Goal: Task Accomplishment & Management: Complete application form

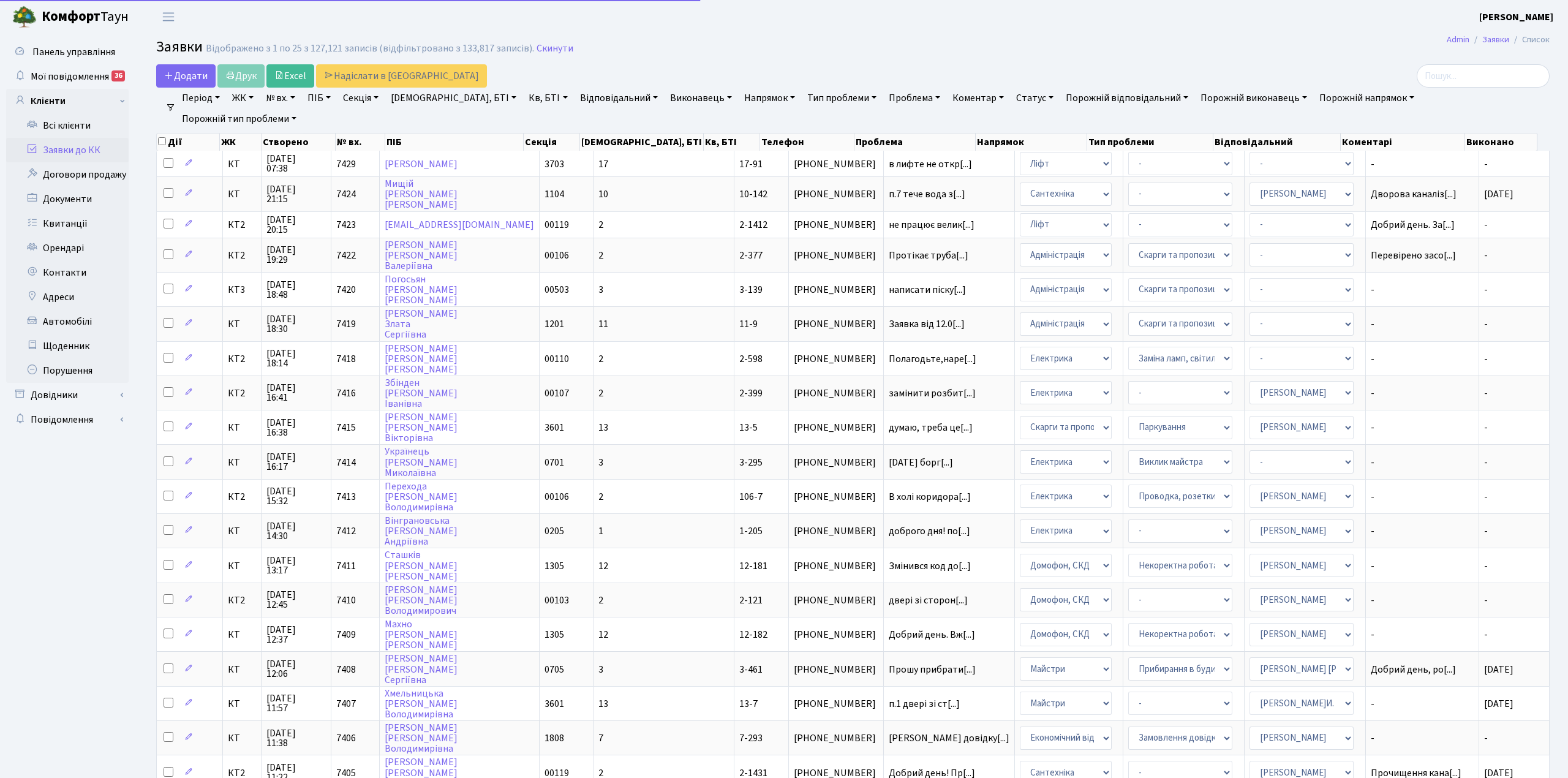
select select "25"
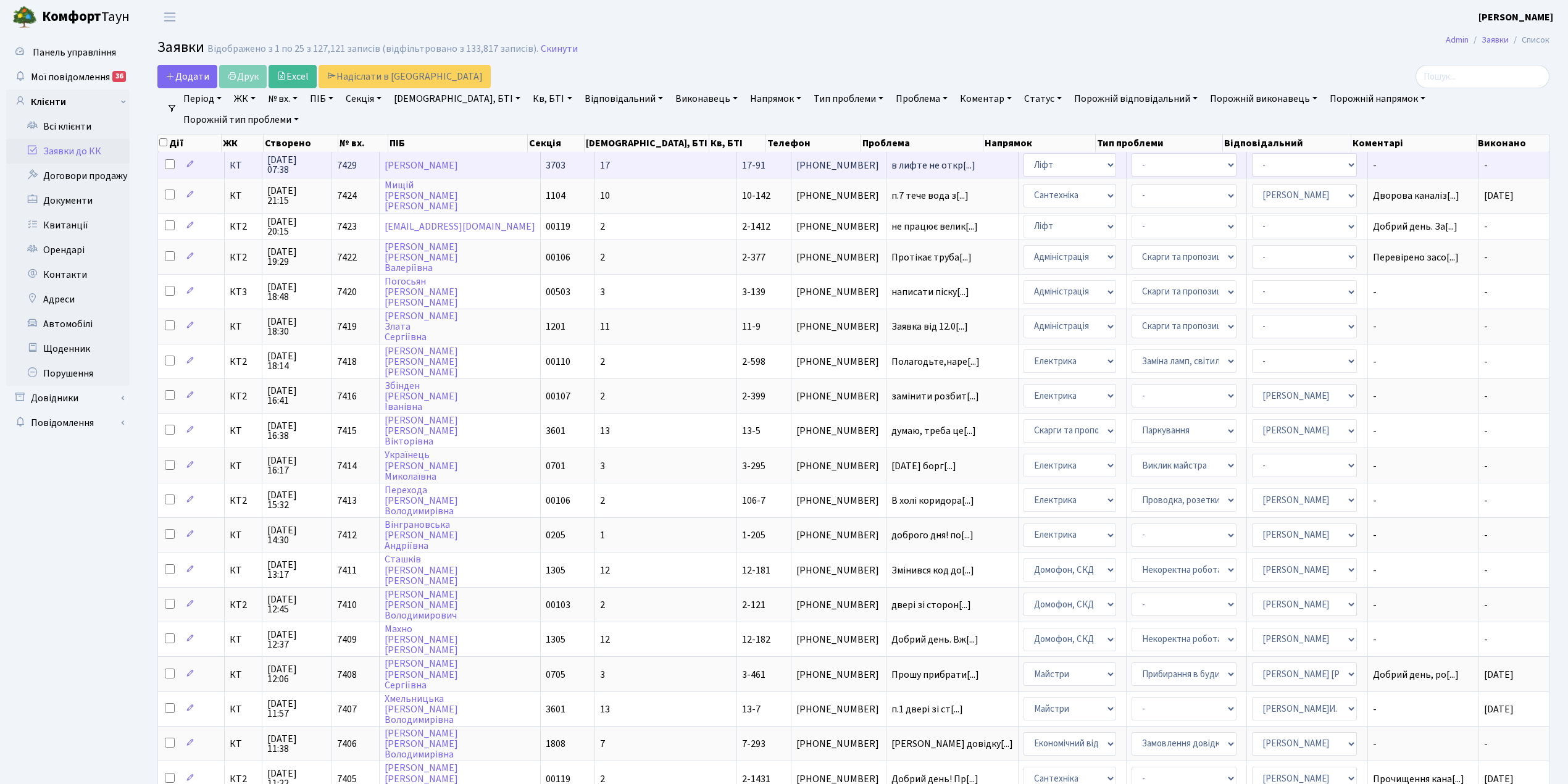
click at [487, 157] on td "[PERSON_NAME]" at bounding box center [460, 165] width 161 height 26
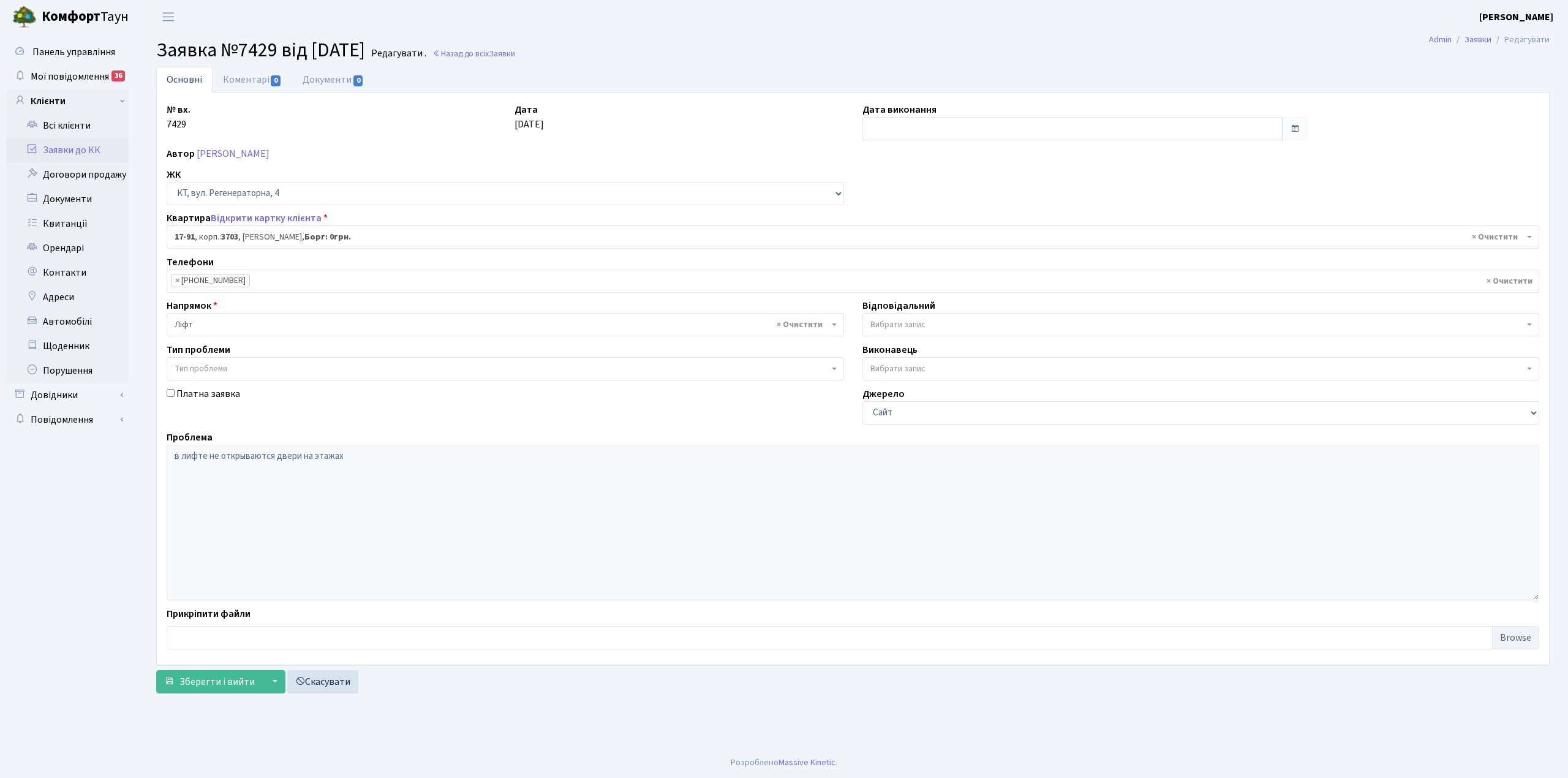
select select "9045"
click at [241, 78] on link "Коментарі 0" at bounding box center [252, 79] width 79 height 25
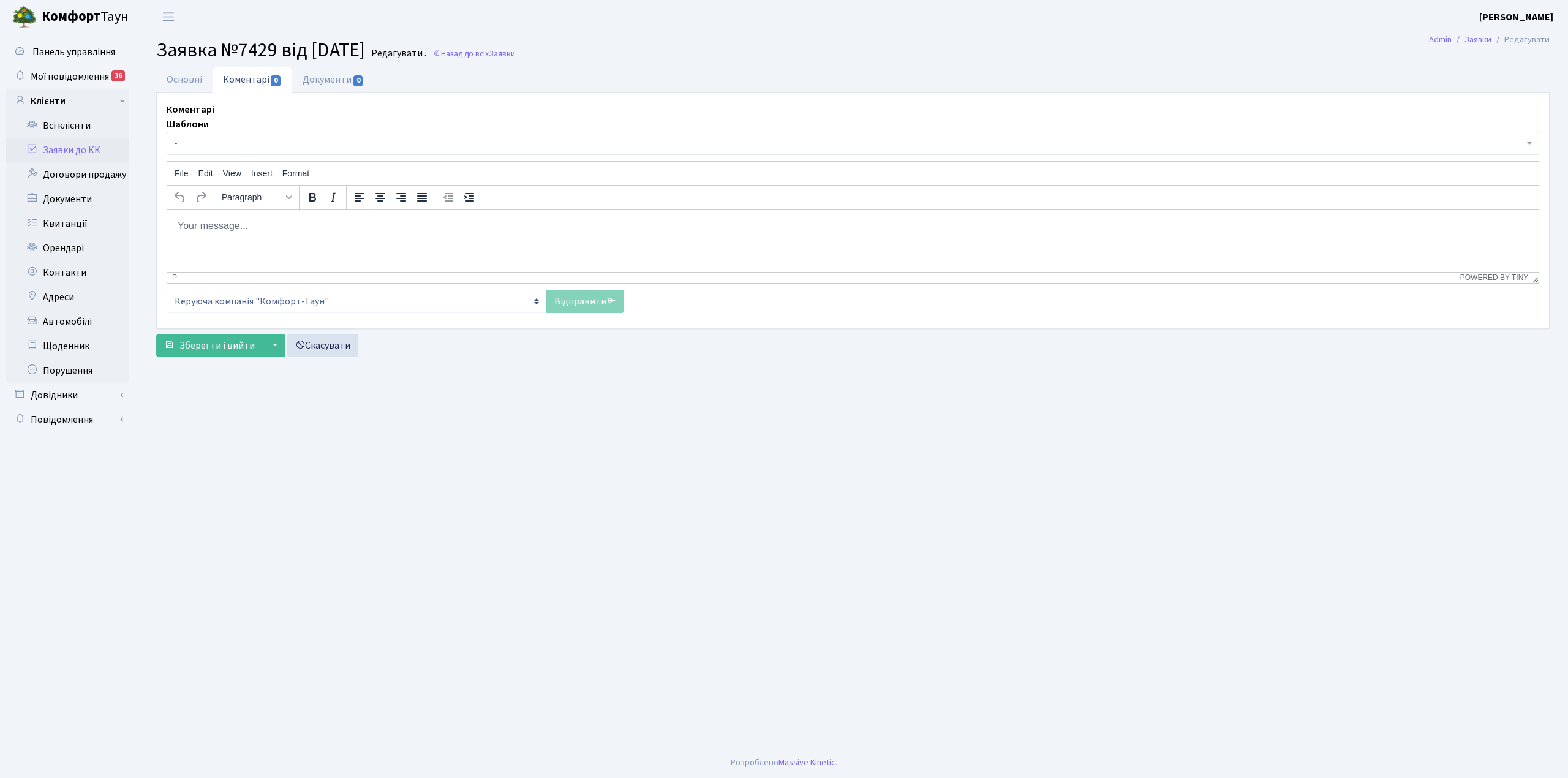
click at [264, 212] on html at bounding box center [853, 226] width 1371 height 33
drag, startPoint x: 179, startPoint y: 226, endPoint x: 171, endPoint y: 227, distance: 8.1
click at [172, 227] on html "доброго ранку . уточніть будь ласка на якому поверсі." at bounding box center [853, 226] width 1371 height 33
click at [183, 228] on p "доброго ранку . уточніть будь ласка на якому поверсі." at bounding box center [852, 225] width 1351 height 13
click at [572, 304] on link "Відправити" at bounding box center [584, 301] width 78 height 23
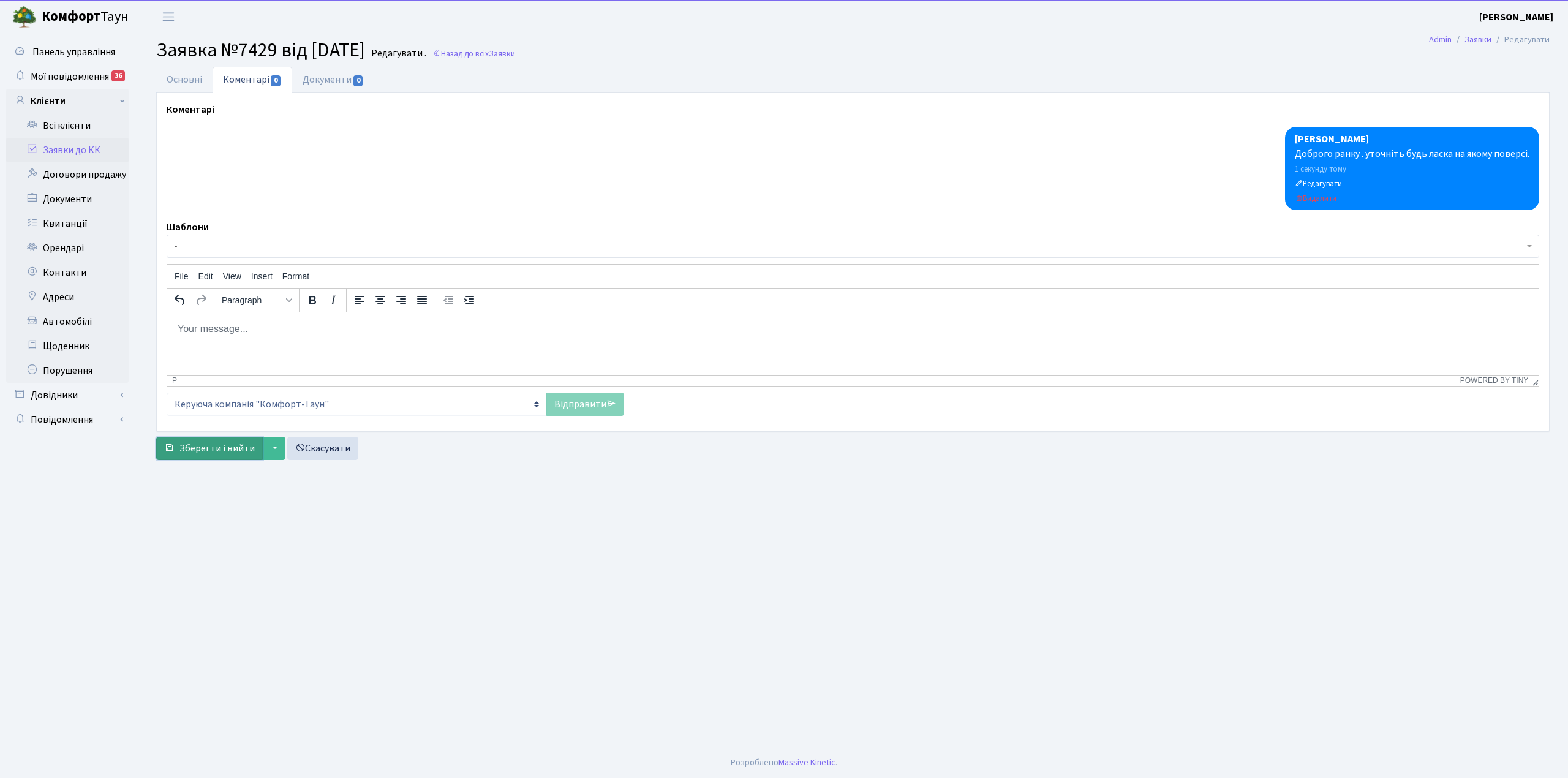
click at [208, 442] on span "Зберегти і вийти" at bounding box center [217, 449] width 75 height 13
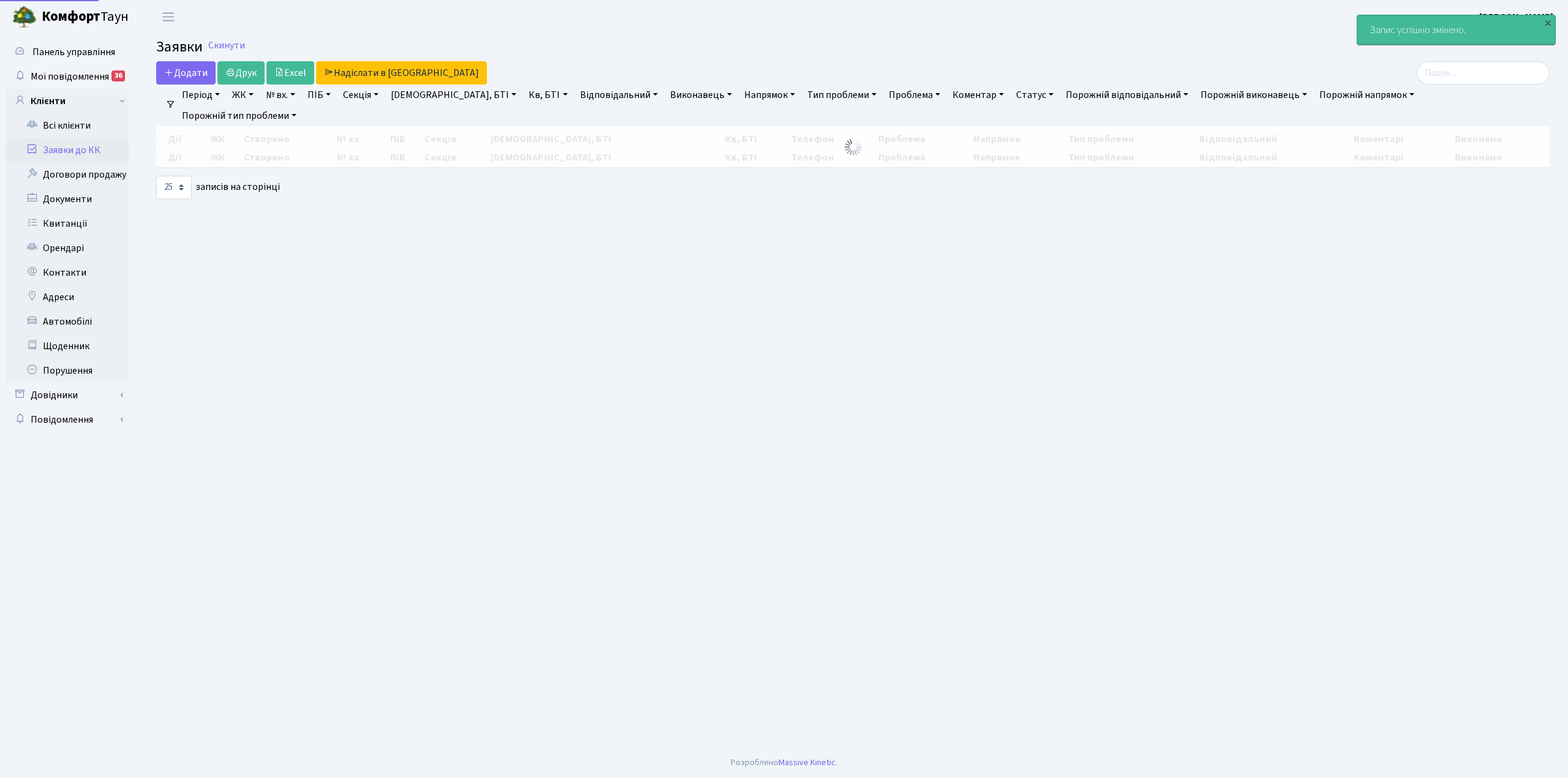
select select "25"
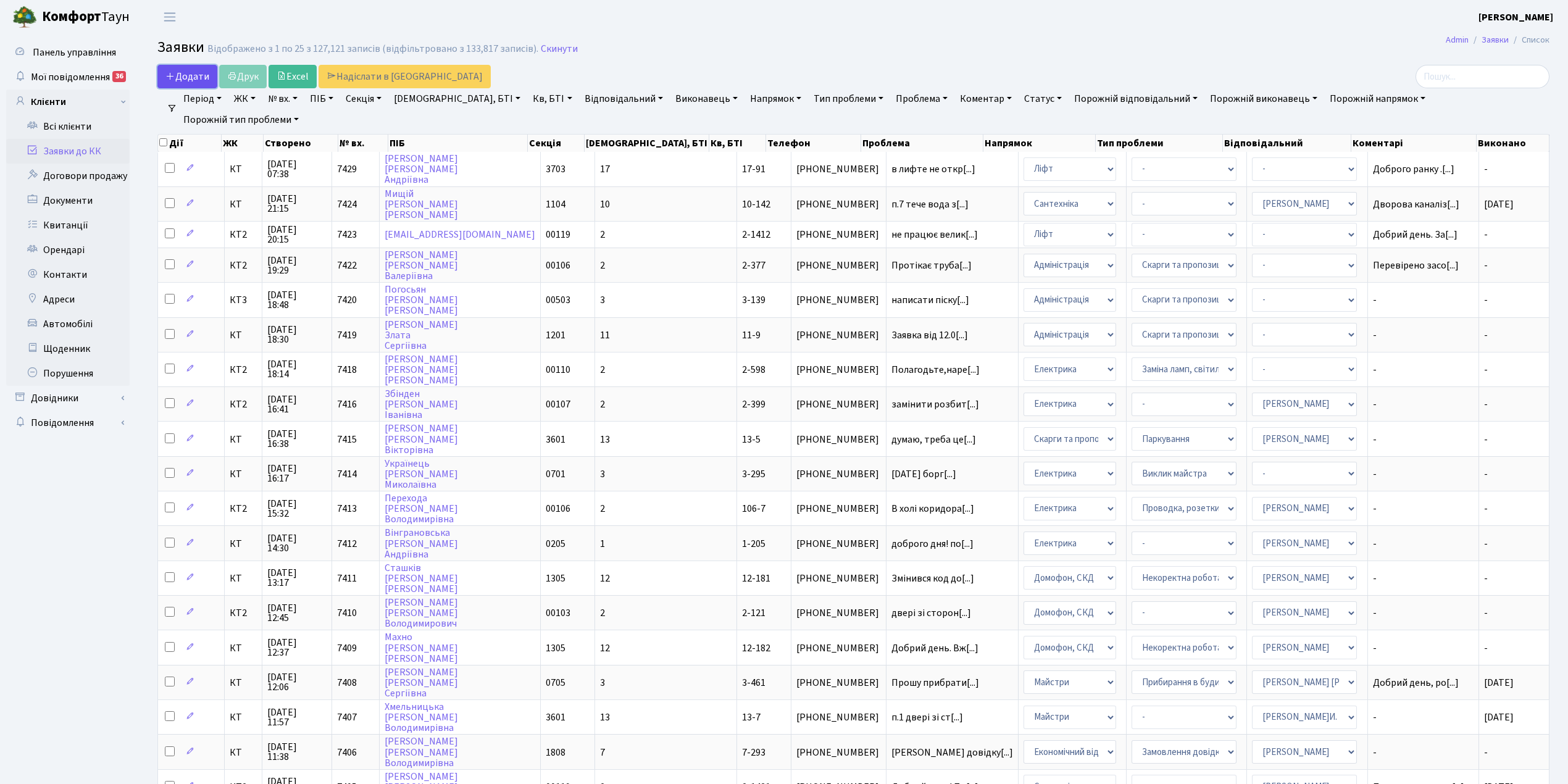
click at [194, 73] on span "Додати" at bounding box center [187, 76] width 44 height 13
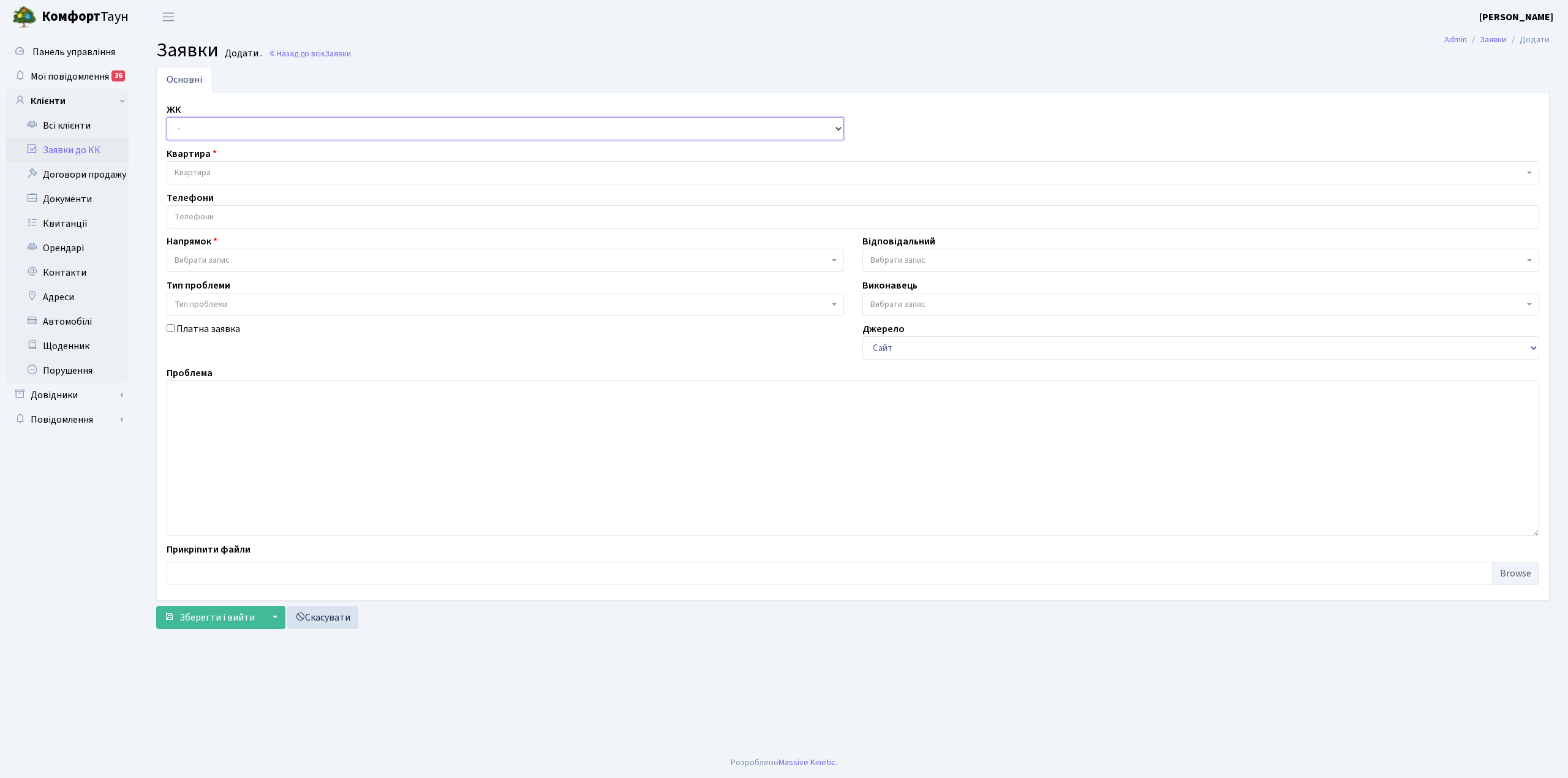
click at [202, 128] on select "- КТ, вул. Регенераторна, 4 КТ2, просп. Соборності, 17 КТ3, вул. Березнева, 16 …" at bounding box center [505, 128] width 677 height 23
select select "271"
click at [167, 118] on select "- КТ, вул. Регенераторна, 4 КТ2, просп. Соборності, 17 КТ3, вул. Березнева, 16 …" at bounding box center [505, 128] width 677 height 23
select select
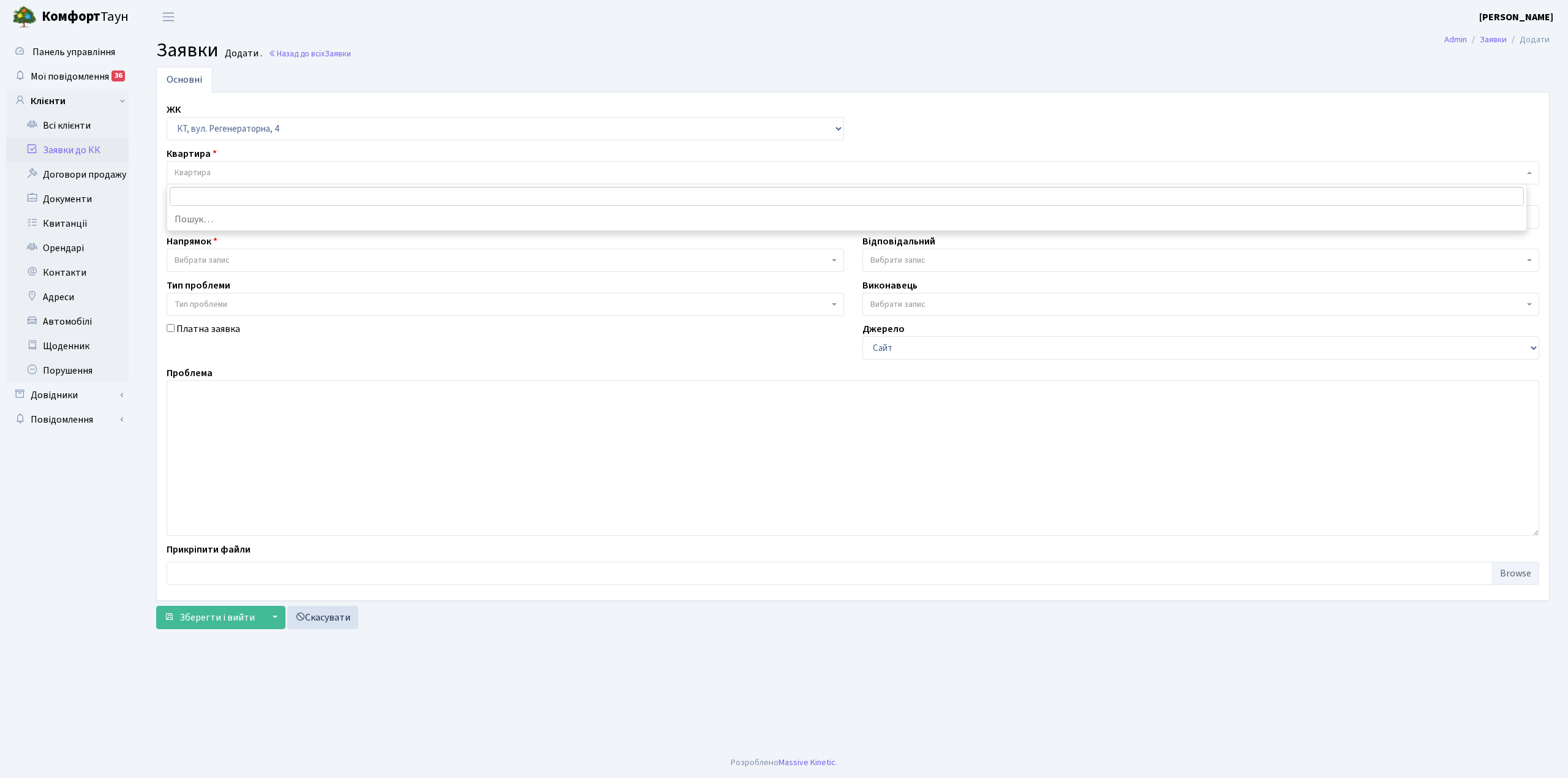
click at [261, 172] on span "Квартира" at bounding box center [849, 173] width 1349 height 13
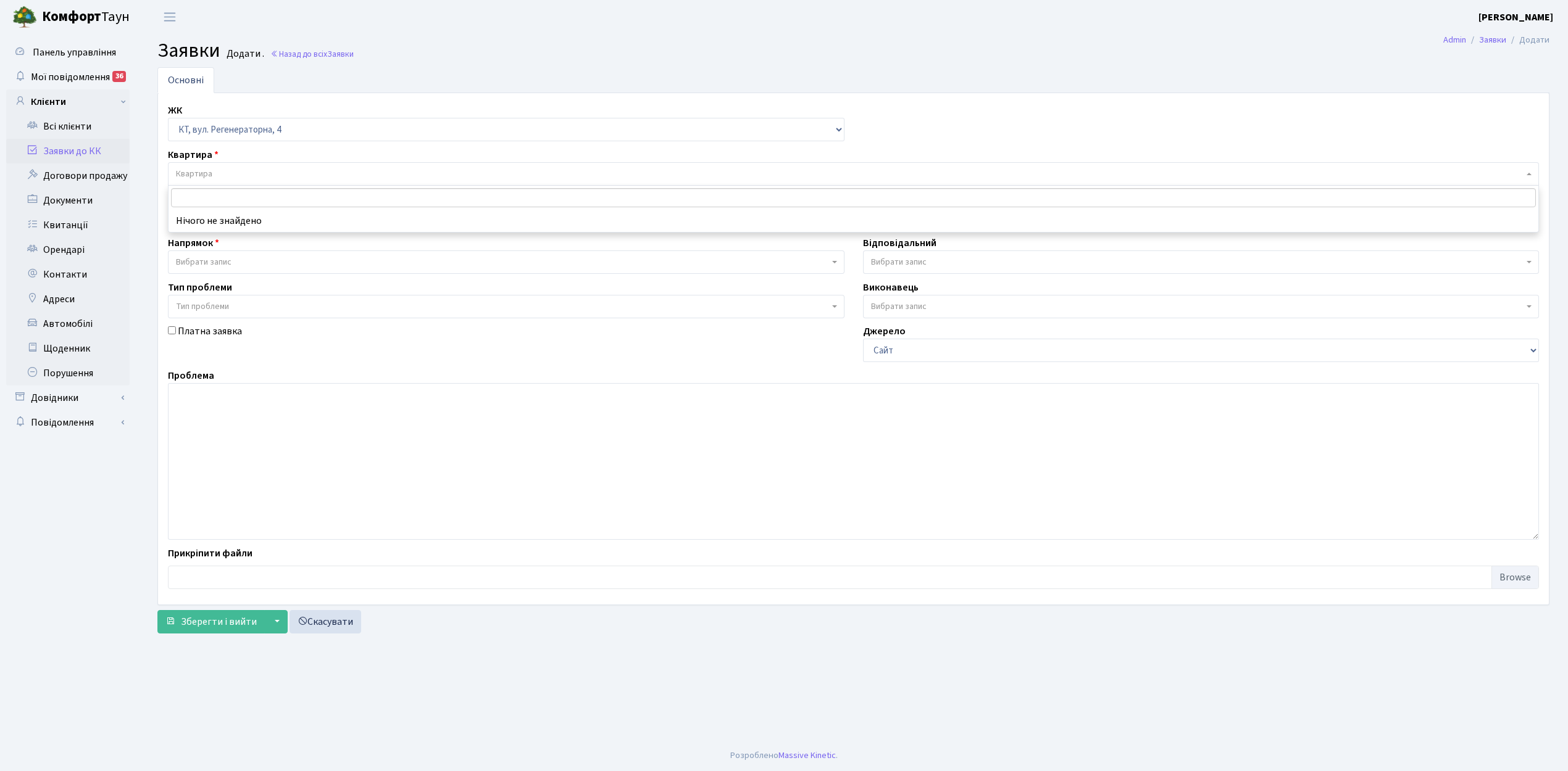
type input "Щ"
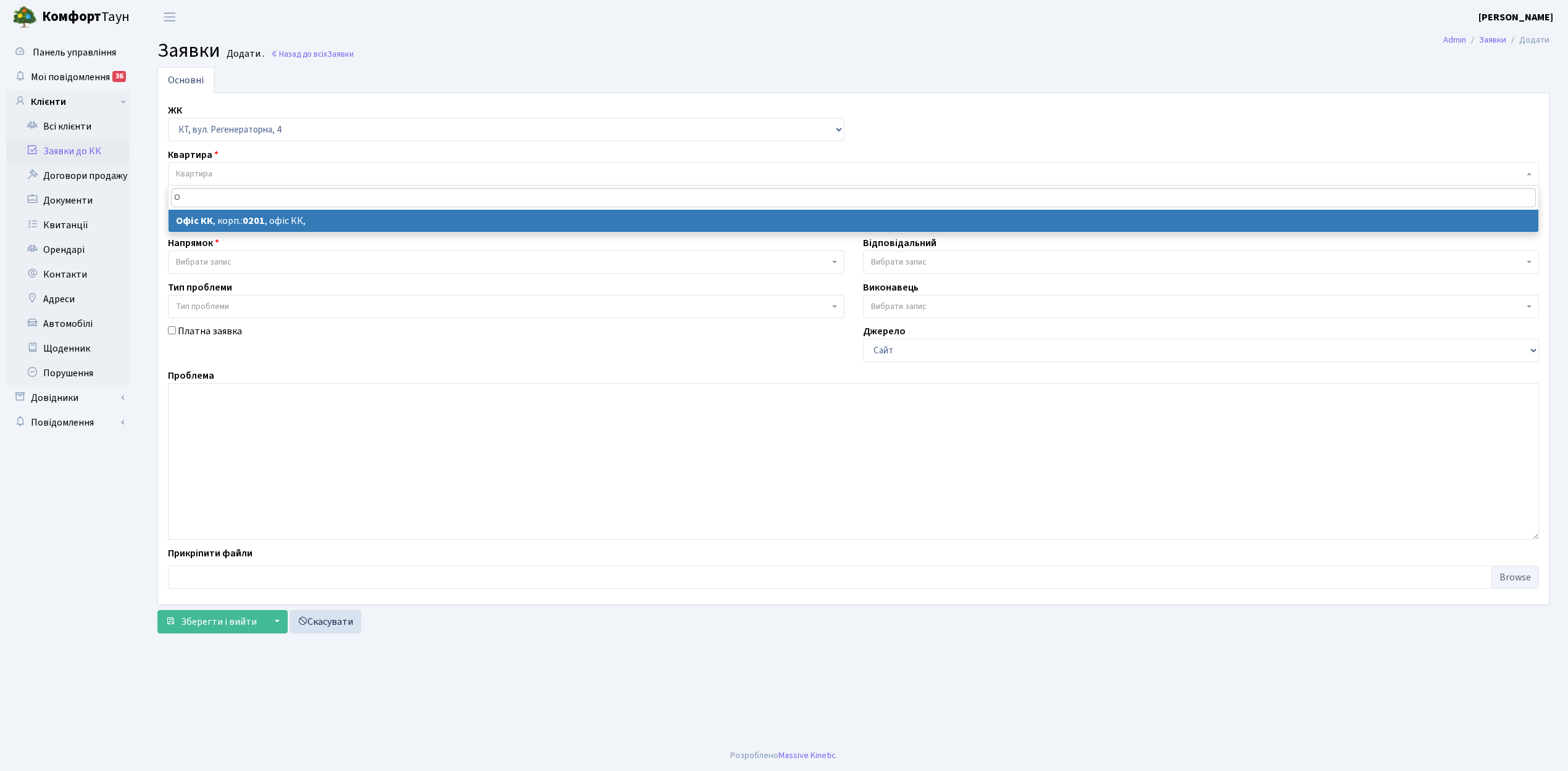
type input "О"
select select
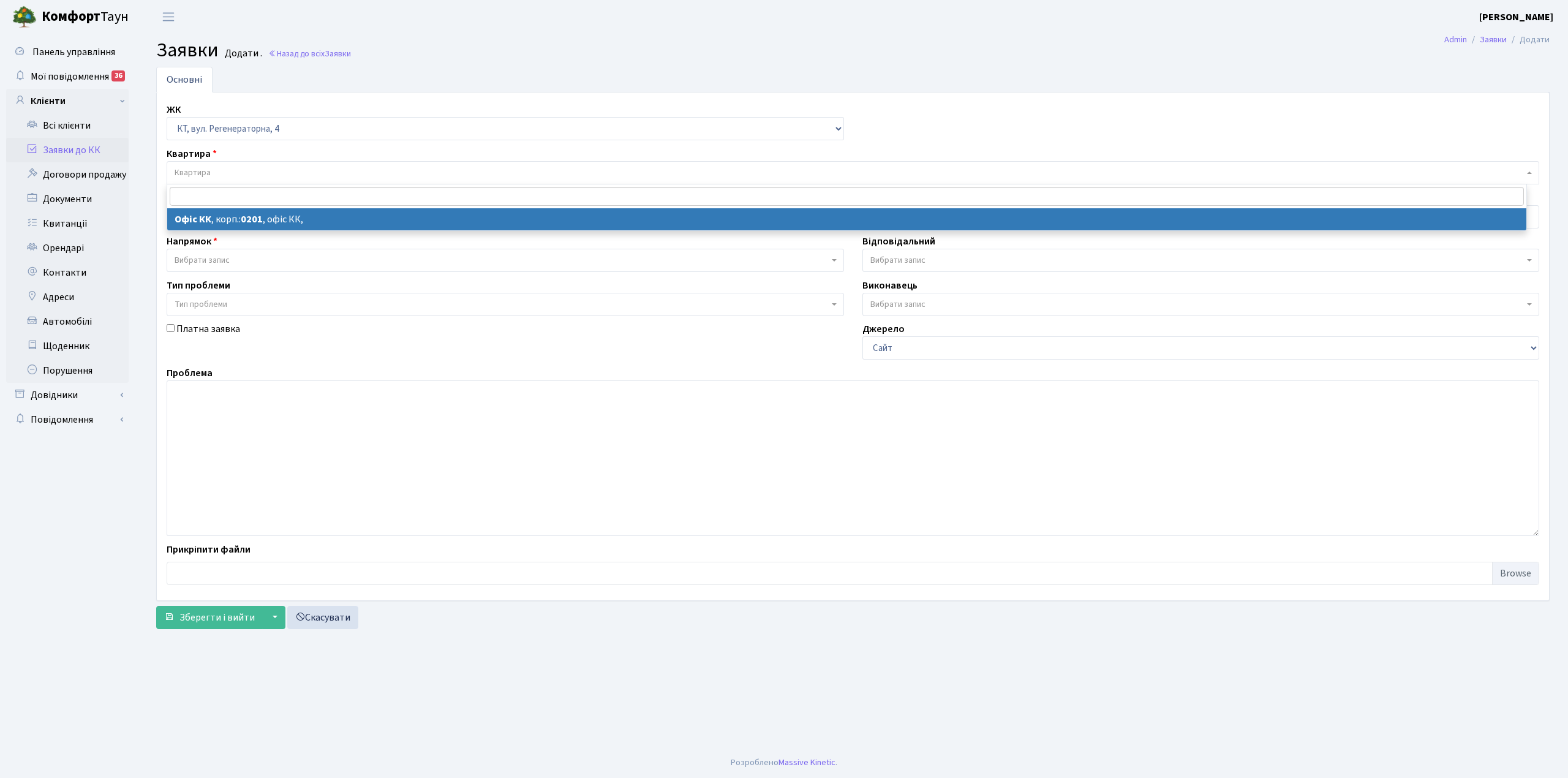
select select "4"
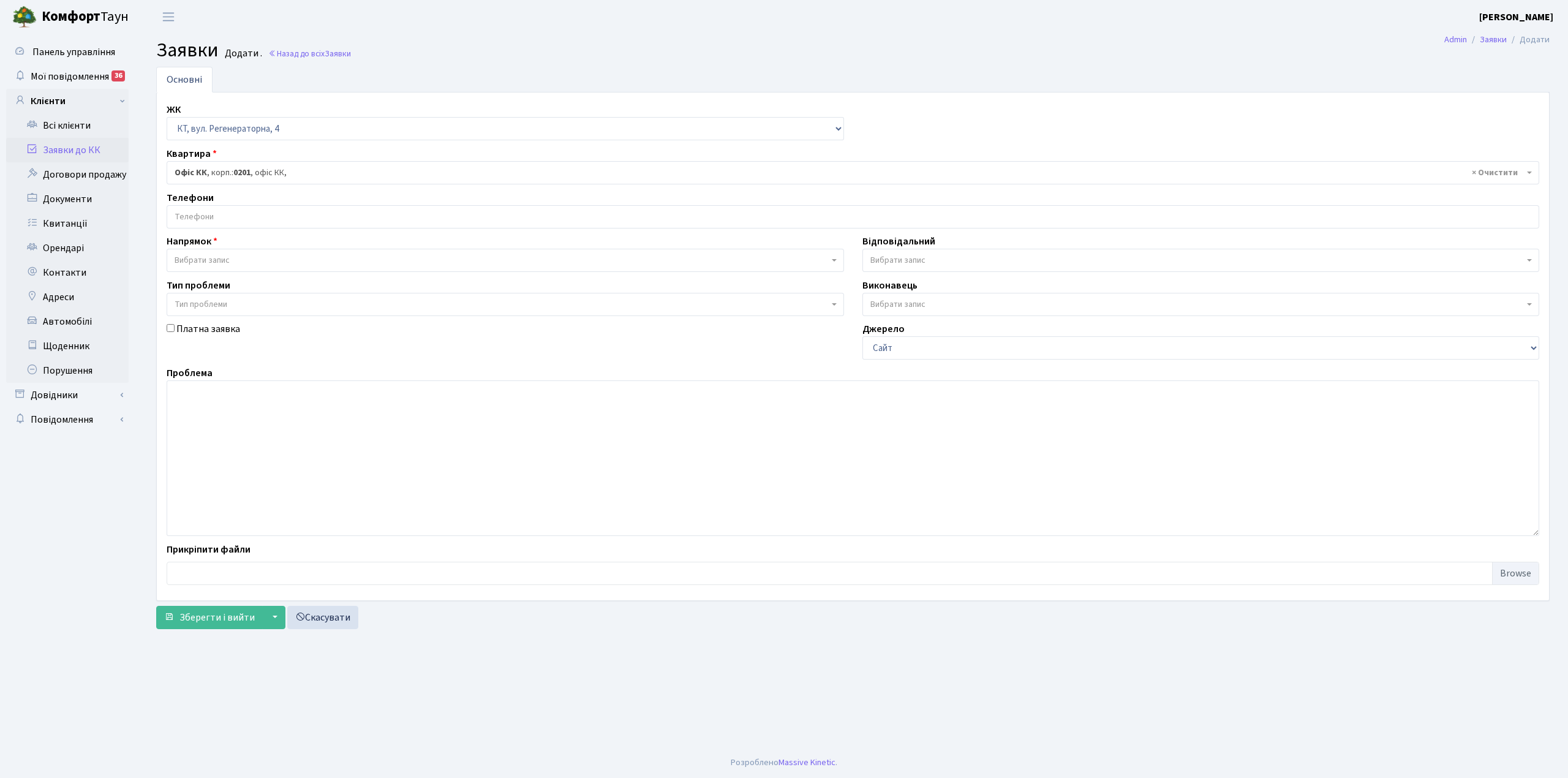
click at [300, 224] on input "search" at bounding box center [853, 217] width 1371 height 22
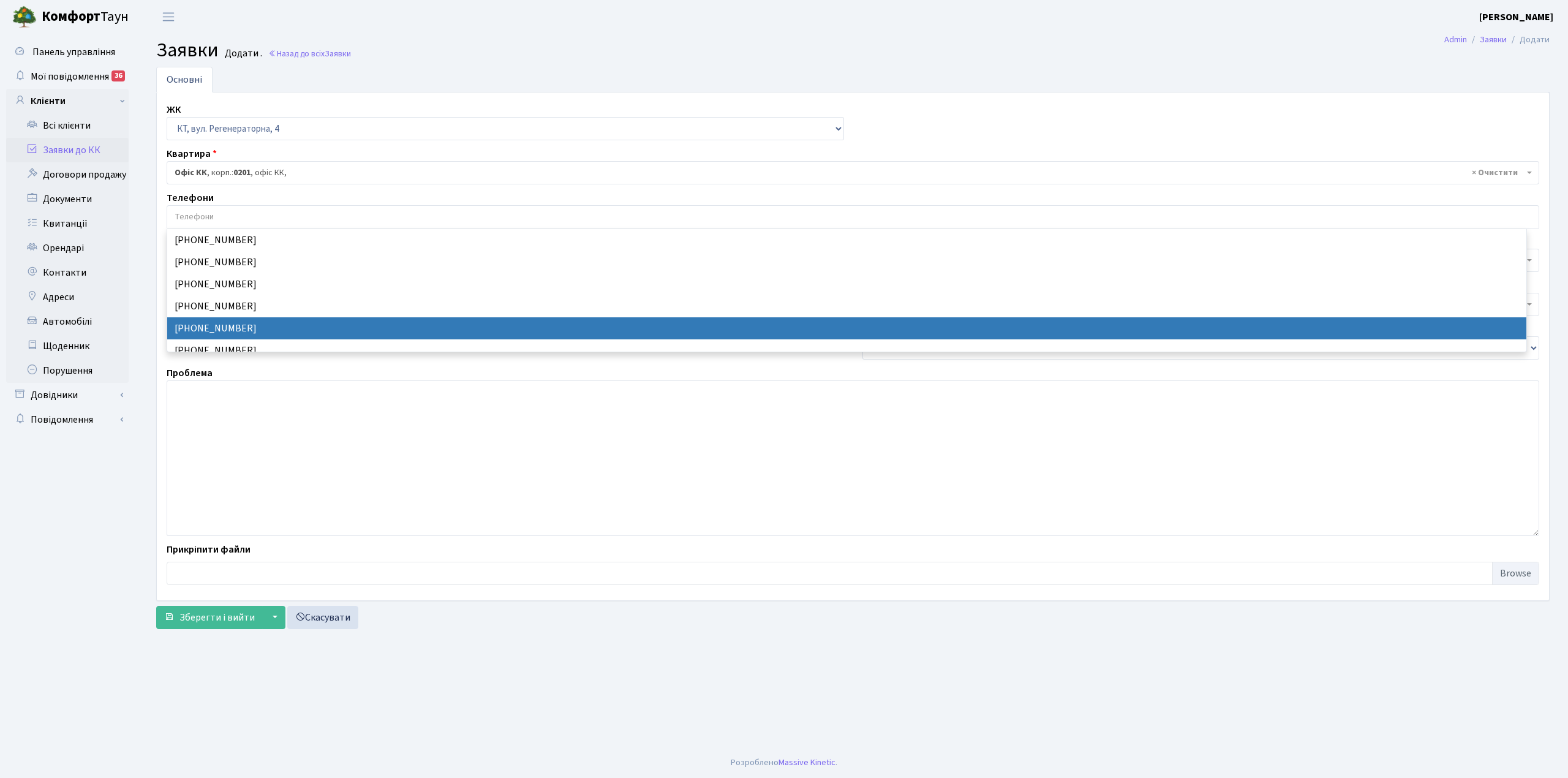
select select "24227"
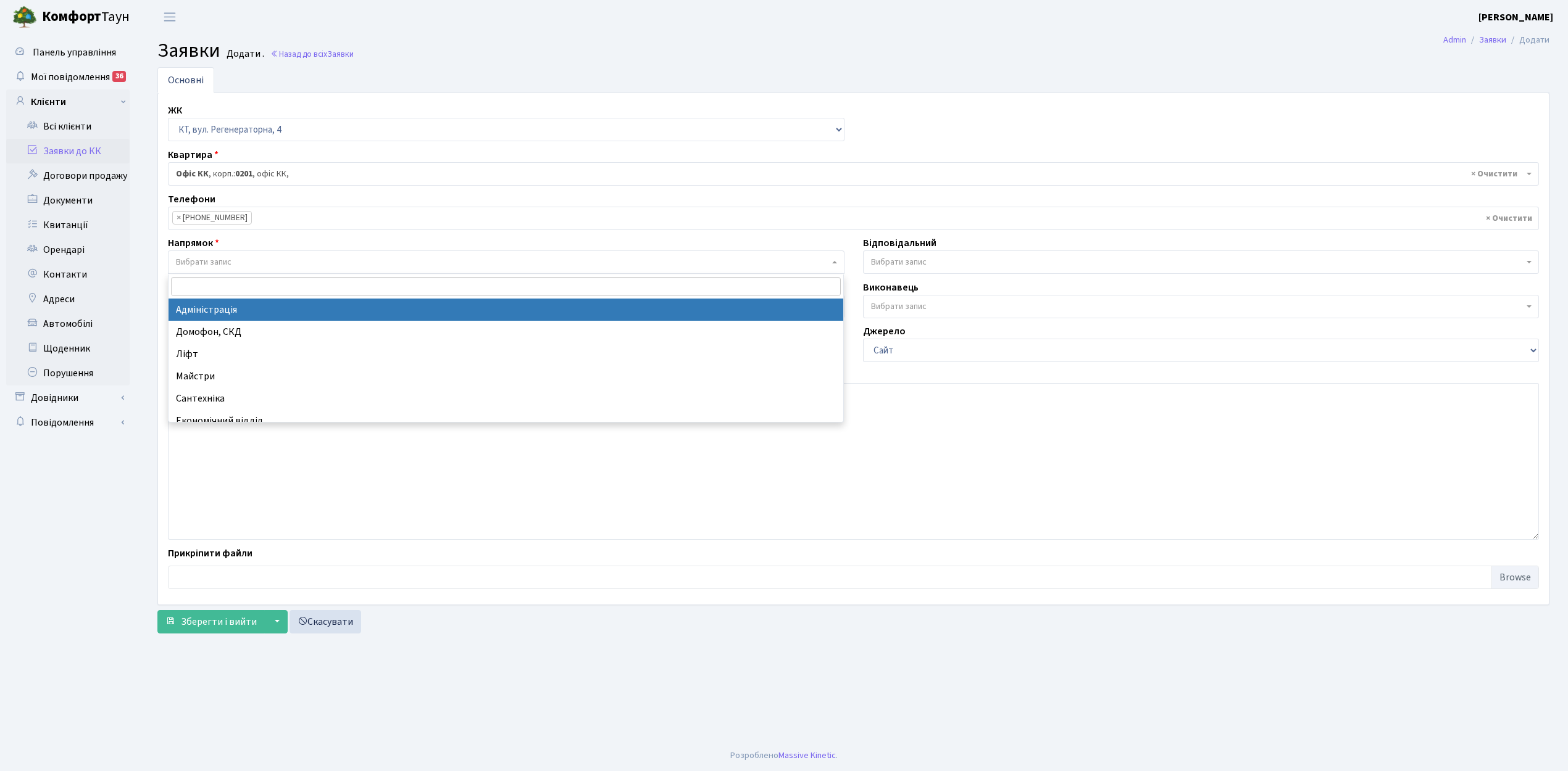
click at [260, 263] on span "Вибрати запис" at bounding box center [502, 262] width 653 height 13
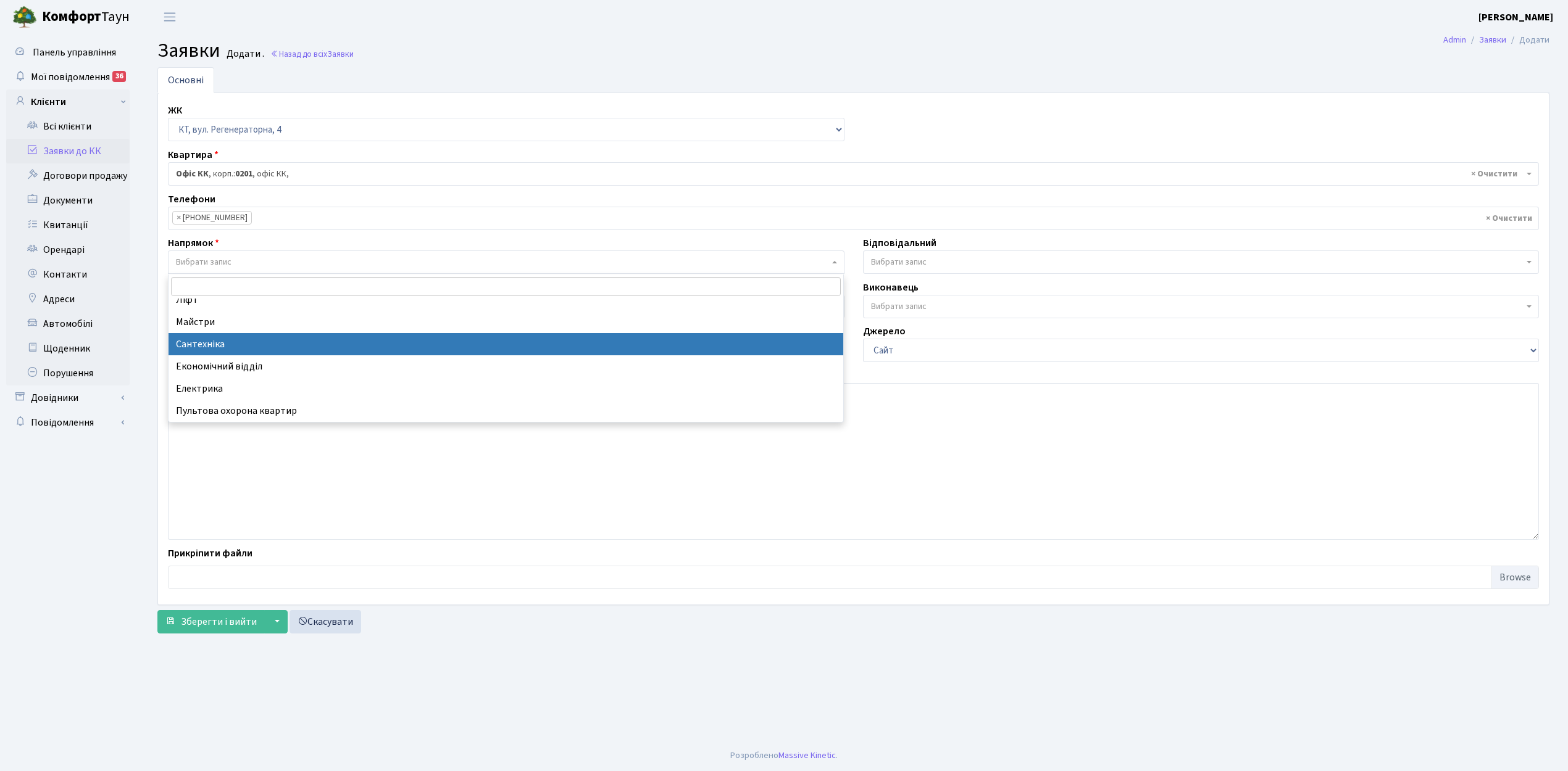
scroll to position [82, 0]
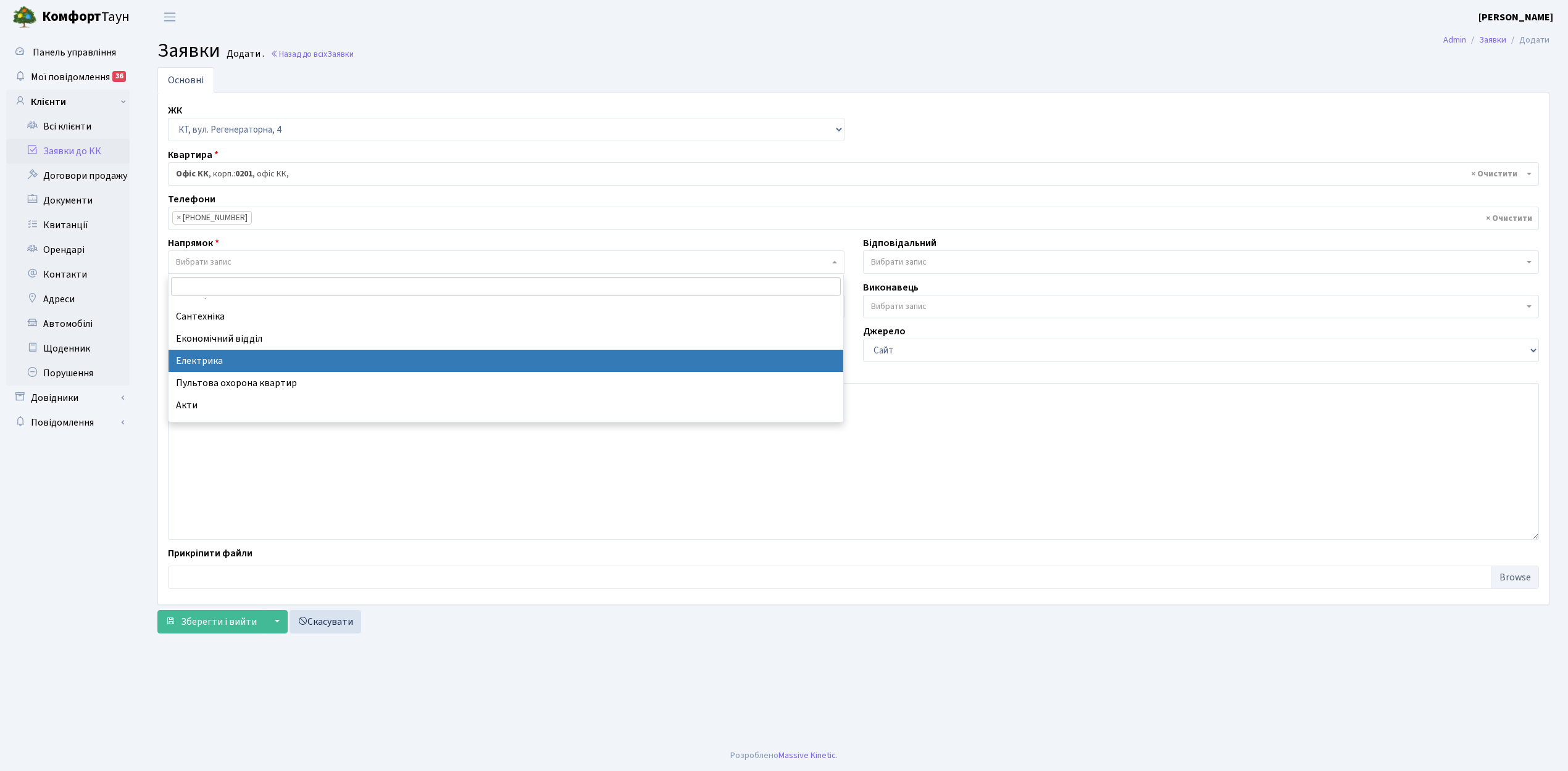
select select "3"
select select
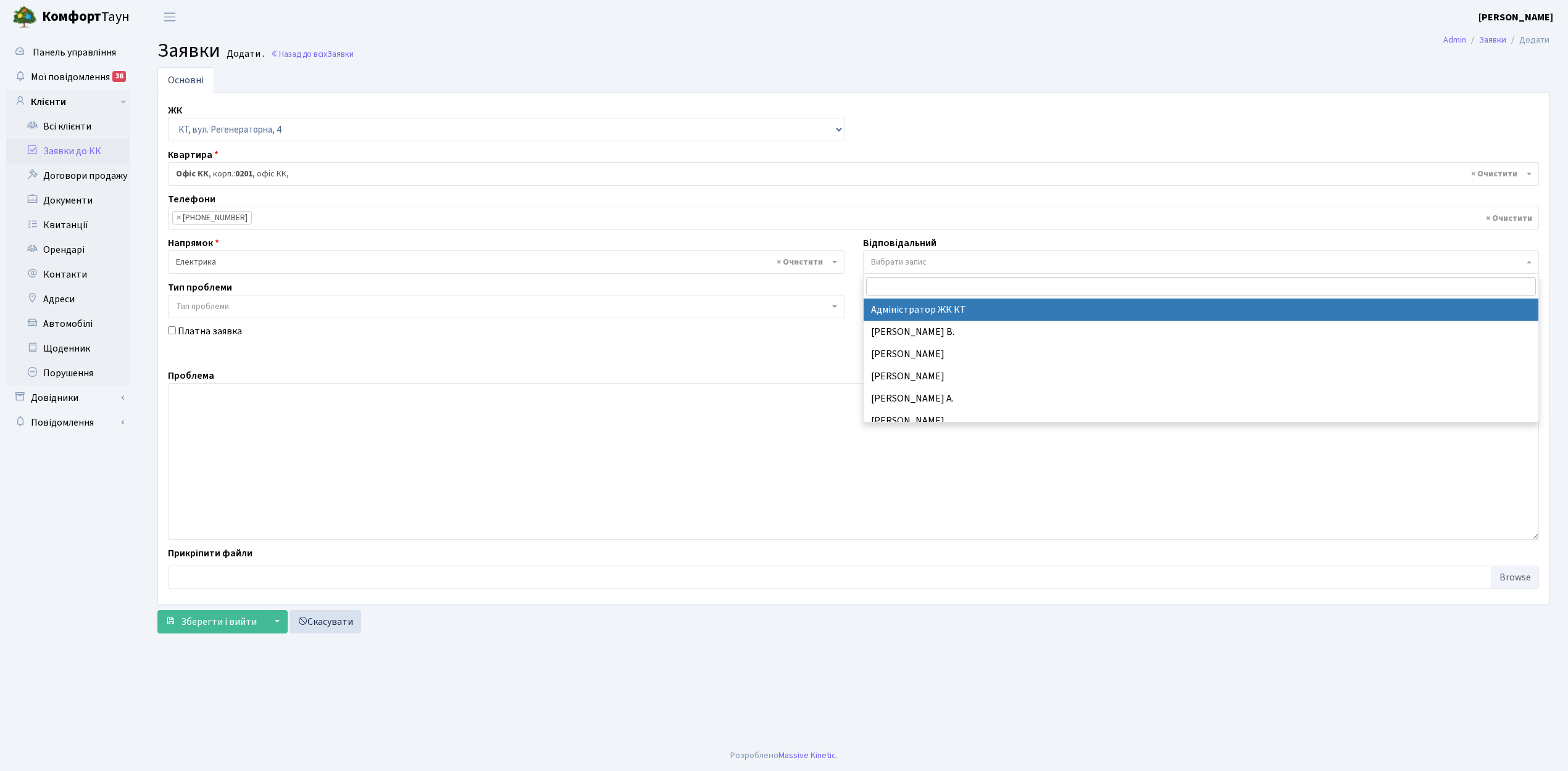
click at [951, 265] on span "Вибрати запис" at bounding box center [1197, 262] width 653 height 13
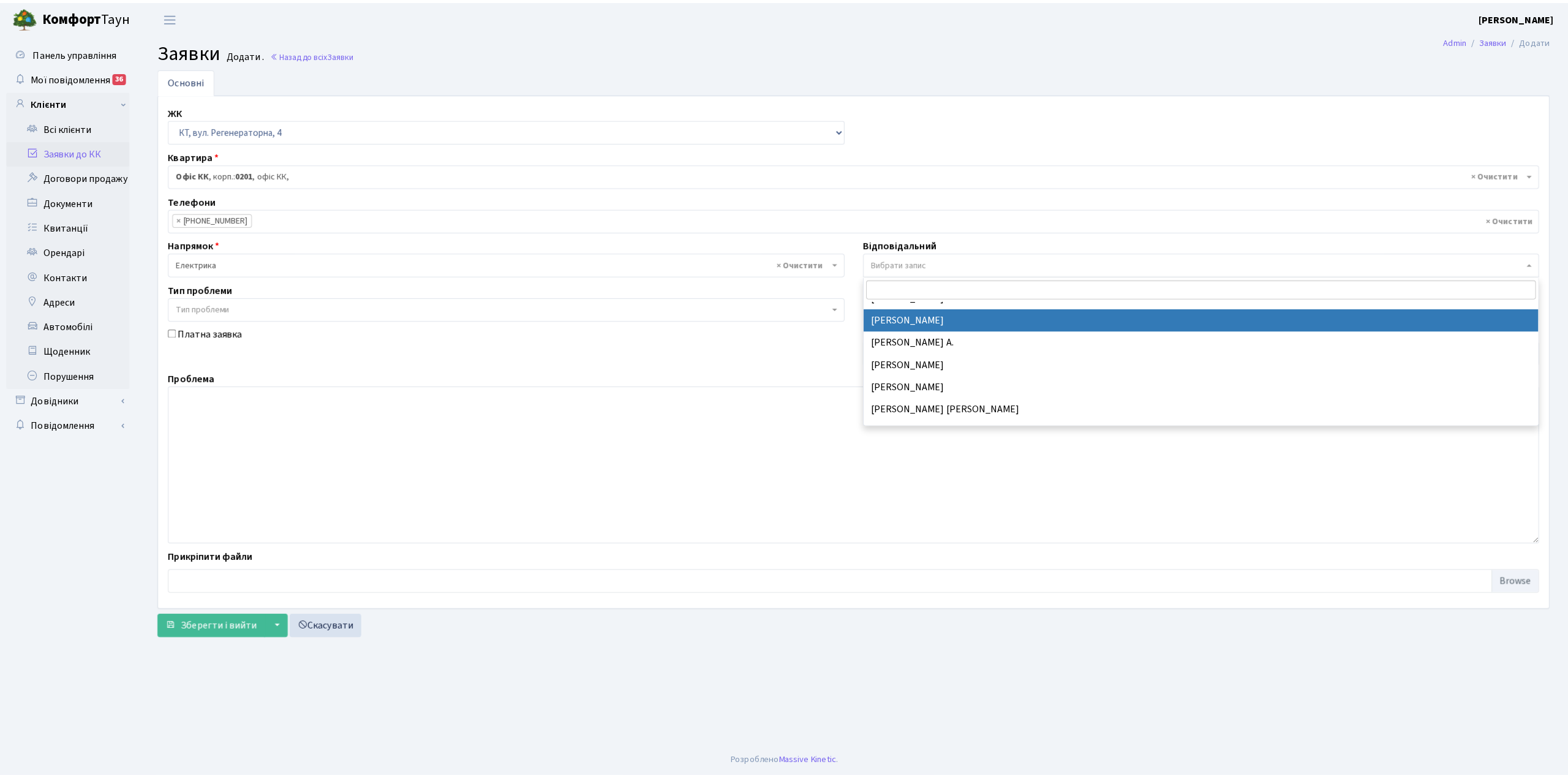
scroll to position [163, 0]
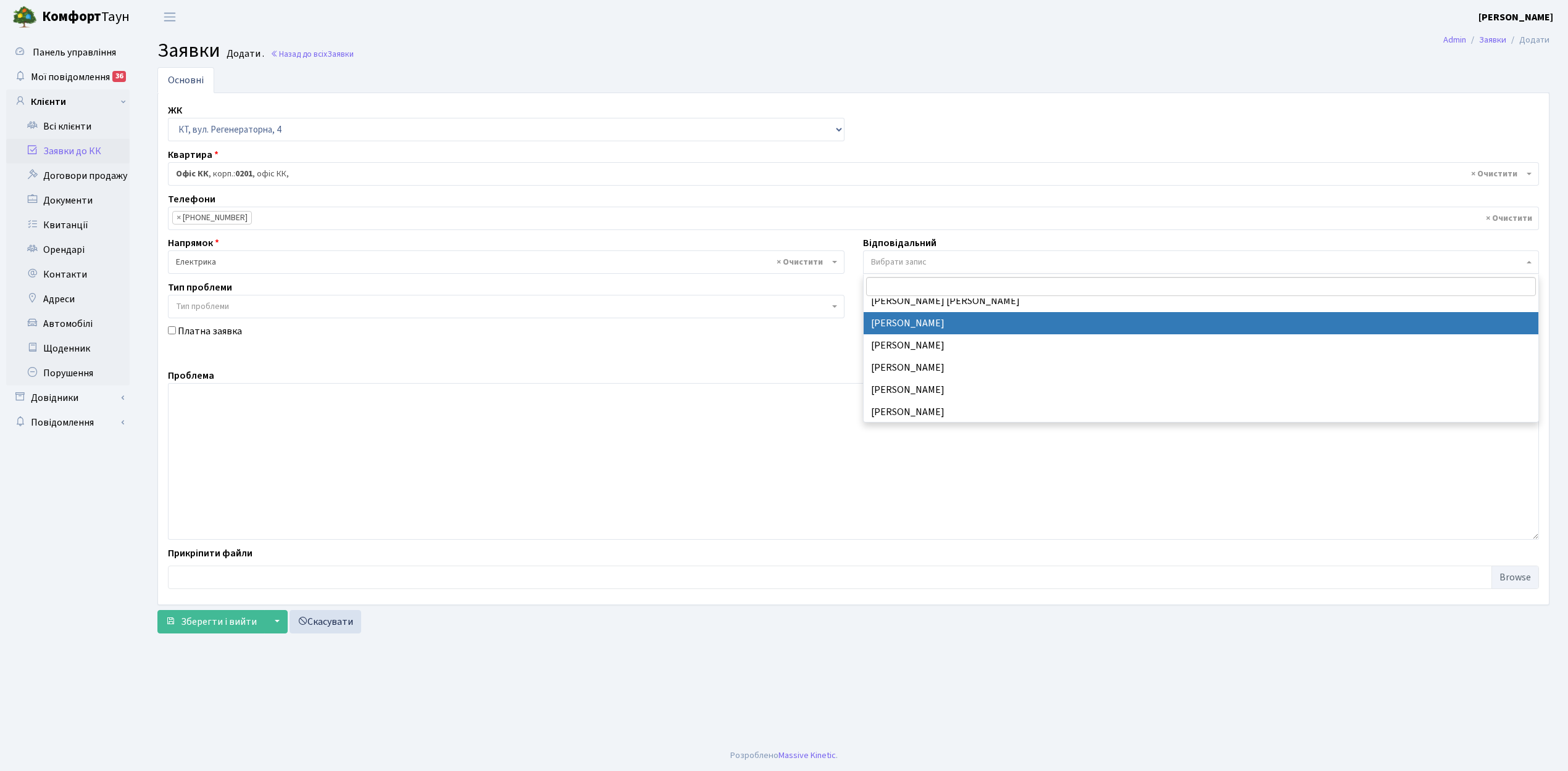
drag, startPoint x: 934, startPoint y: 319, endPoint x: 469, endPoint y: 344, distance: 465.7
select select "36"
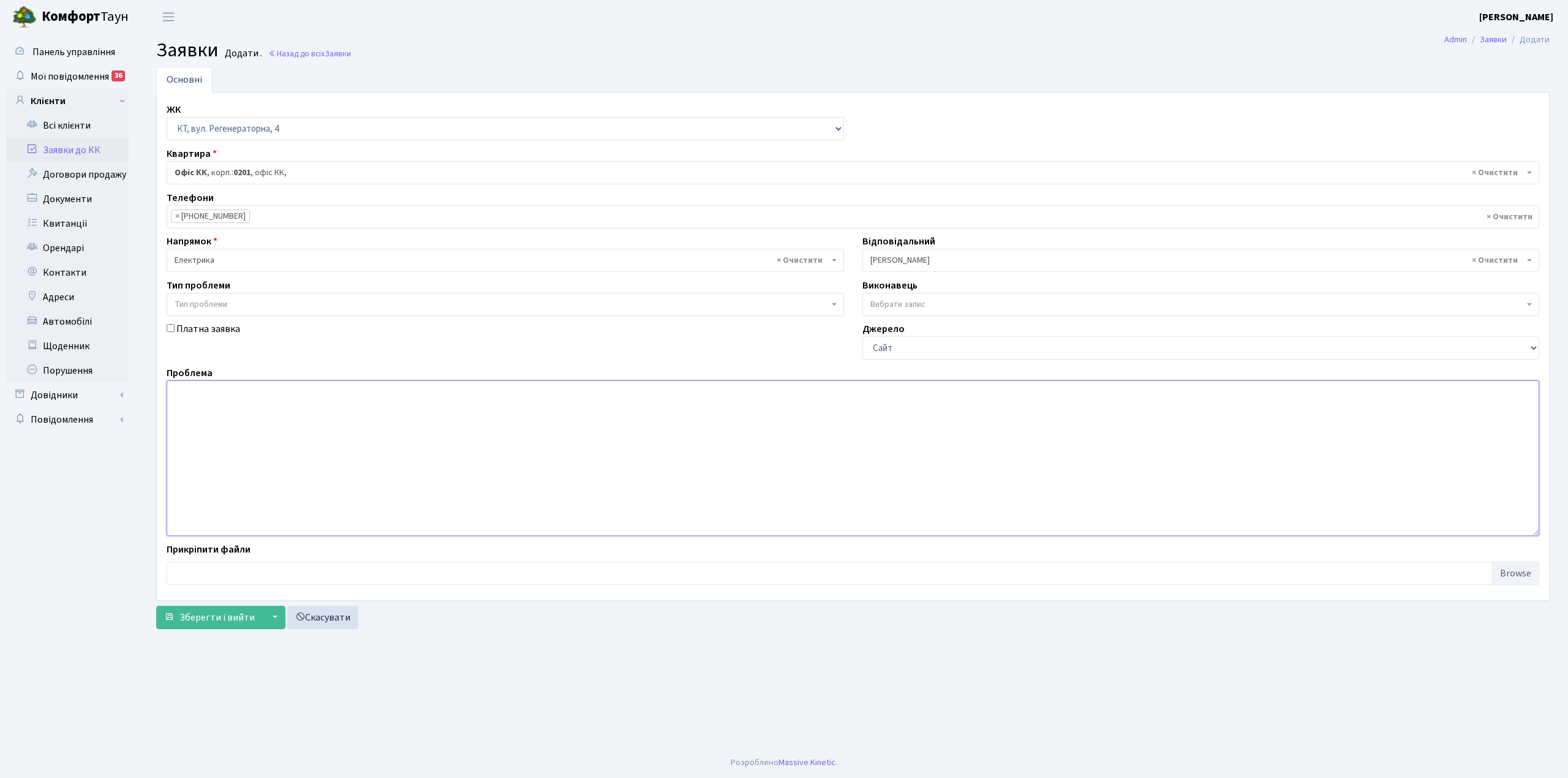
click at [248, 403] on textarea at bounding box center [853, 458] width 1372 height 156
type textarea "регенераторна 4 , корпус 17 , 2 під, 1 поверх , поганий звьязок з хол ліфта."
click at [179, 622] on button "Зберегти і вийти" at bounding box center [209, 618] width 107 height 23
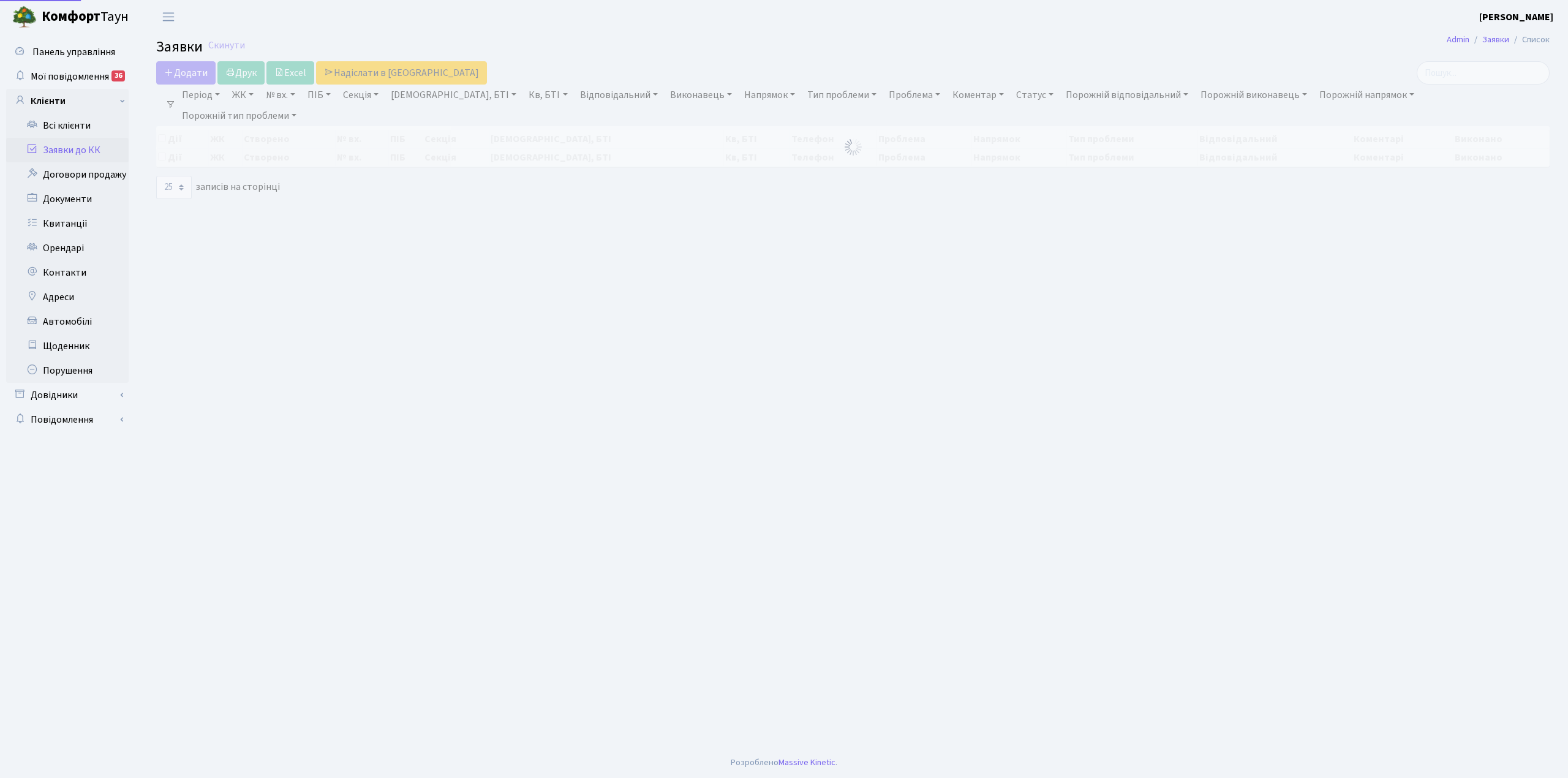
select select "25"
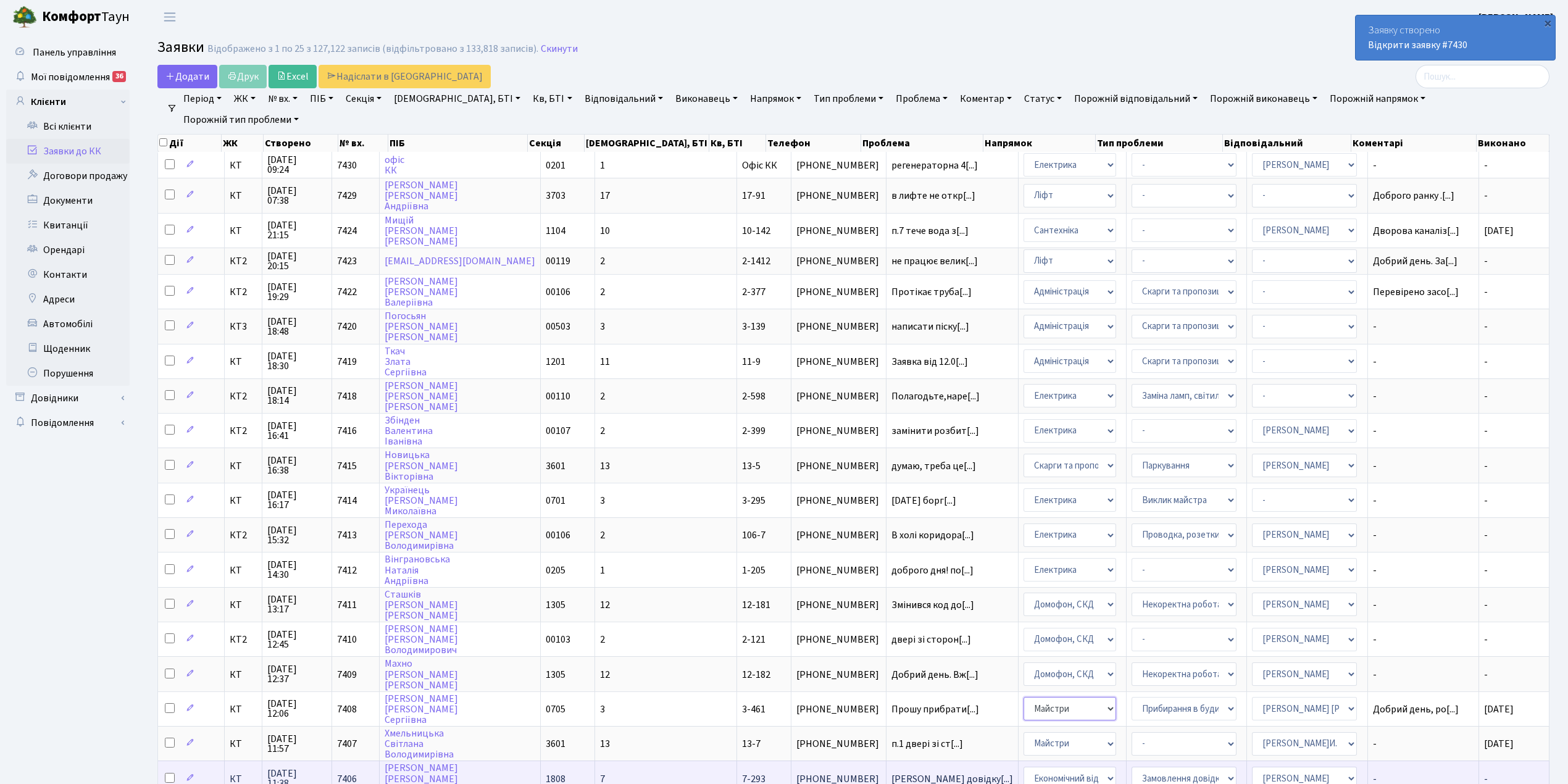
click at [1213, 754] on tbody "КТ 29.08.2025 09:24 7430 офіс КК 0201 1 Офіс КК 044-365-35-53 регенераторна 4[.…" at bounding box center [854, 578] width 1392 height 852
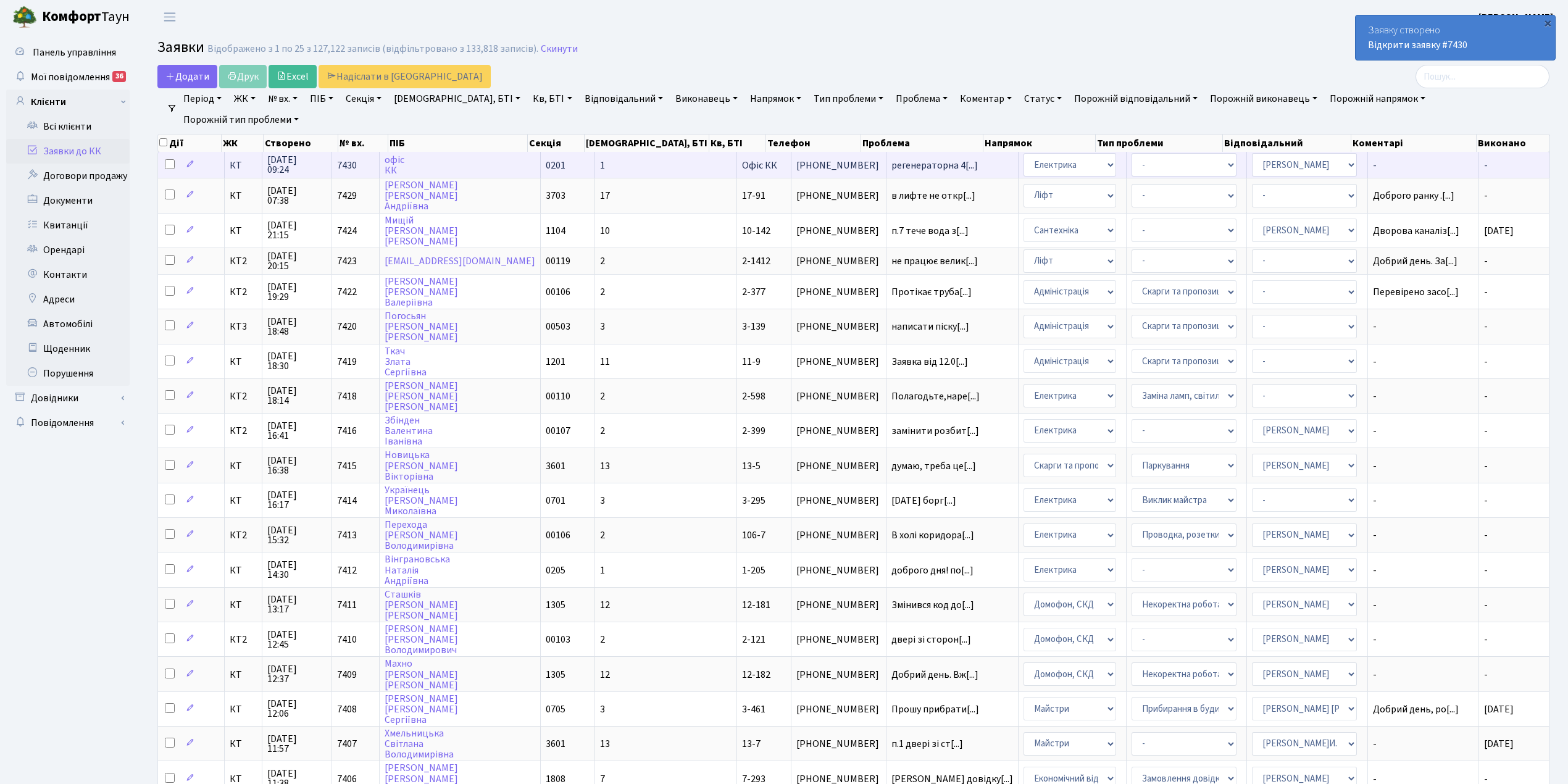
click at [531, 163] on td "офіс КК" at bounding box center [460, 165] width 161 height 26
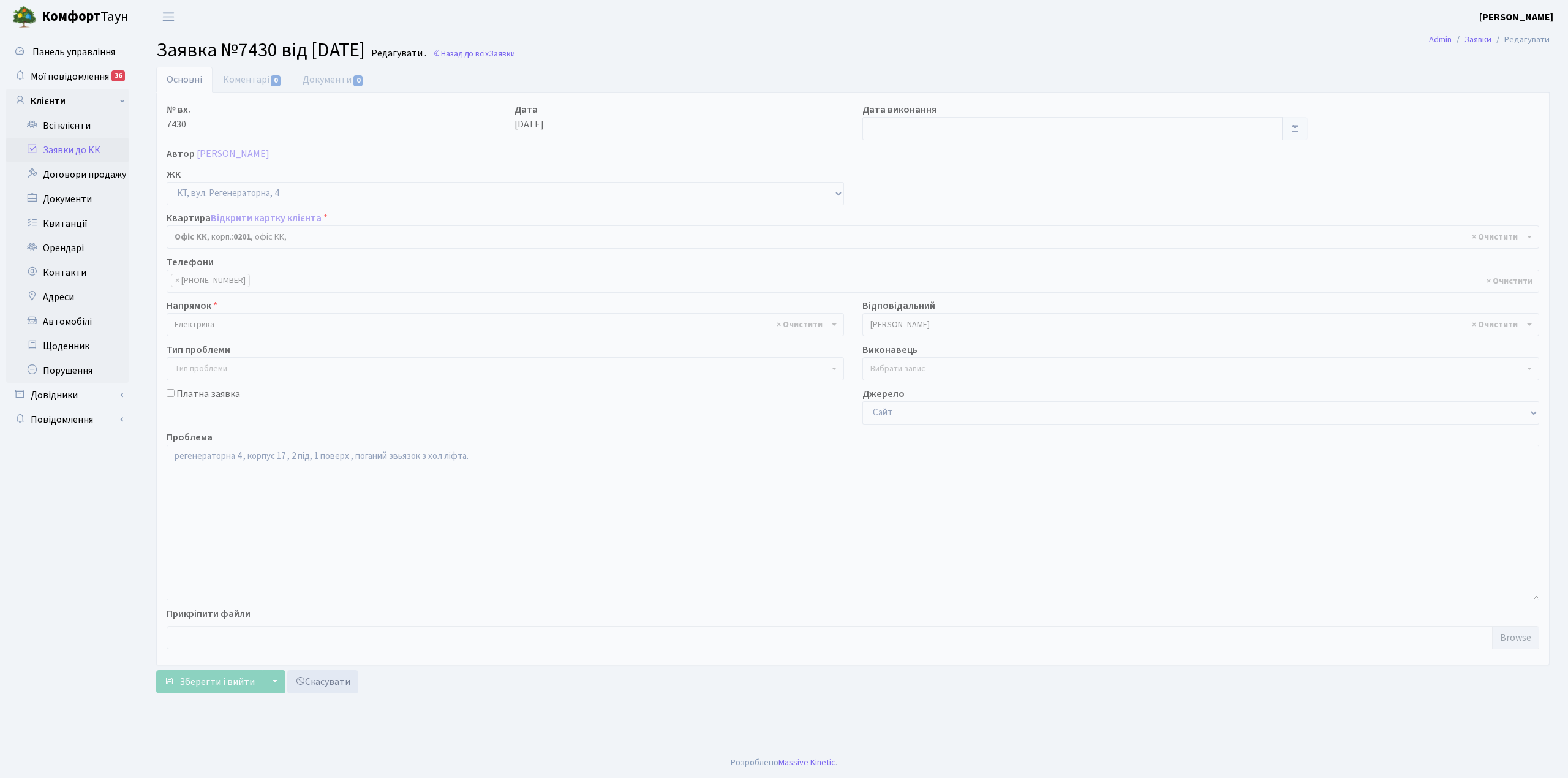
select select "4"
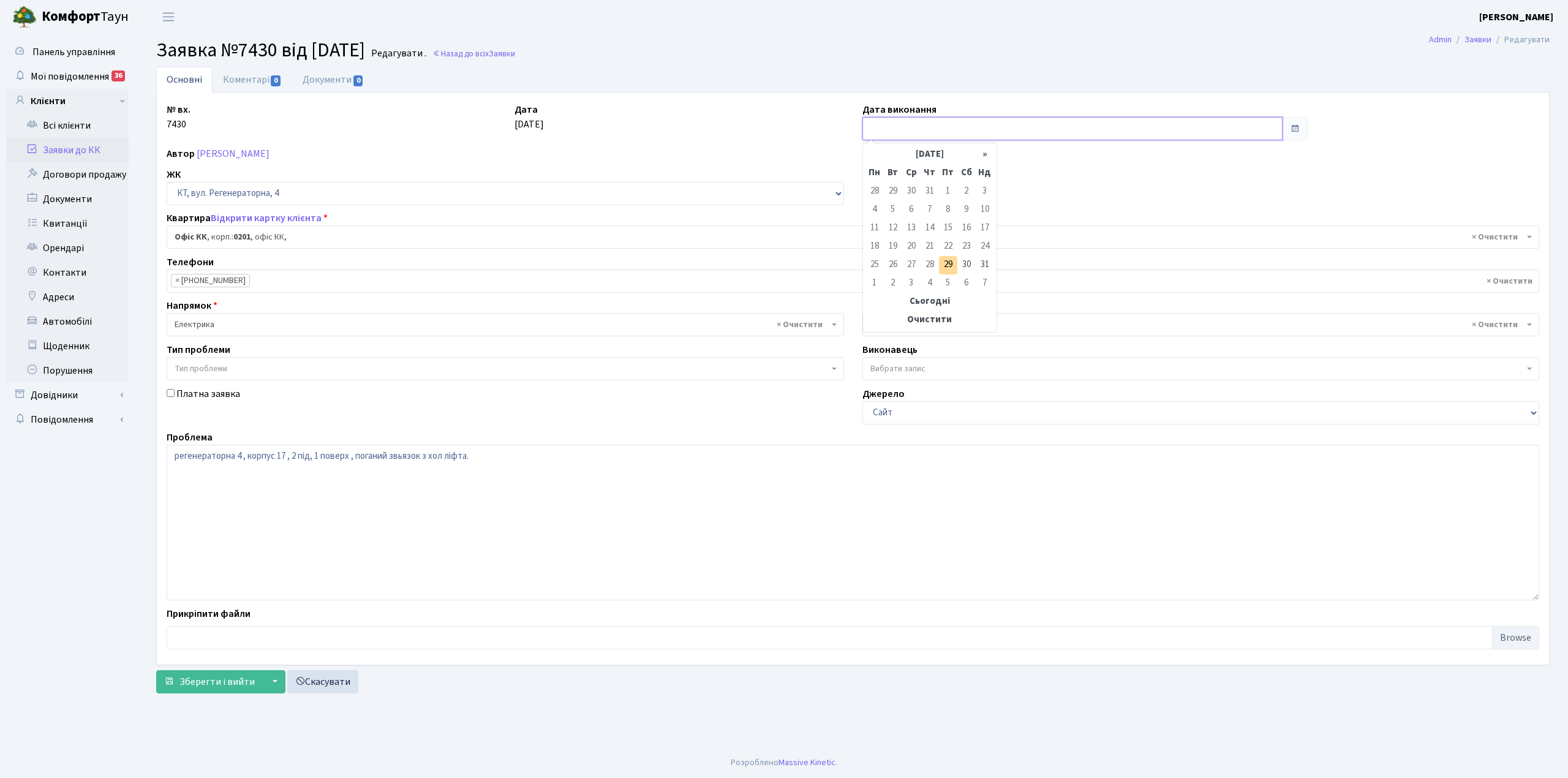
click at [919, 133] on input "text" at bounding box center [1072, 128] width 420 height 23
drag, startPoint x: 947, startPoint y: 264, endPoint x: 673, endPoint y: 151, distance: 296.4
click at [948, 264] on td "29" at bounding box center [948, 265] width 18 height 18
type input "[DATE]"
click at [238, 77] on link "Коментарі 0" at bounding box center [252, 79] width 79 height 25
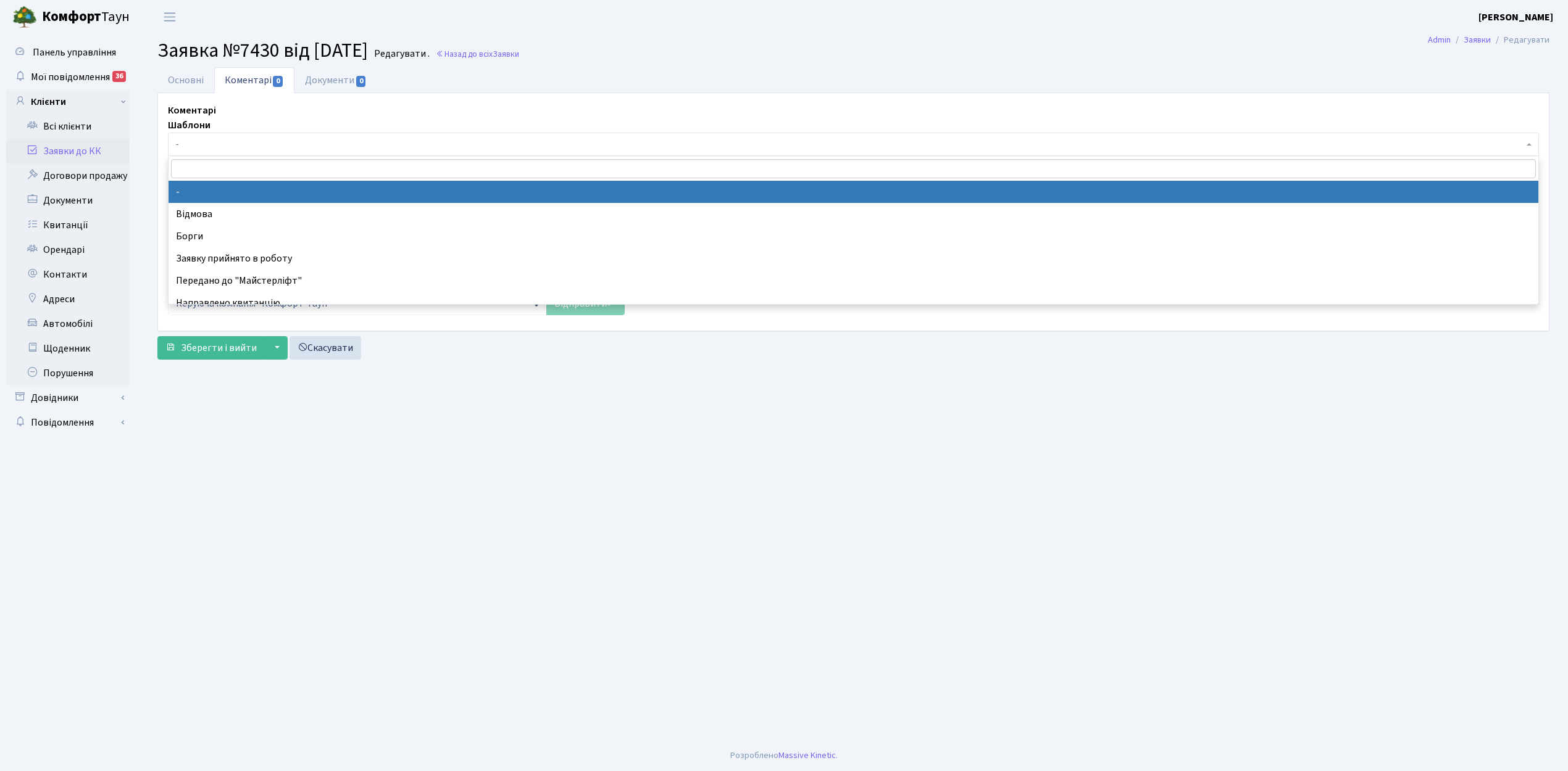
click at [250, 149] on span "-" at bounding box center [850, 144] width 1348 height 13
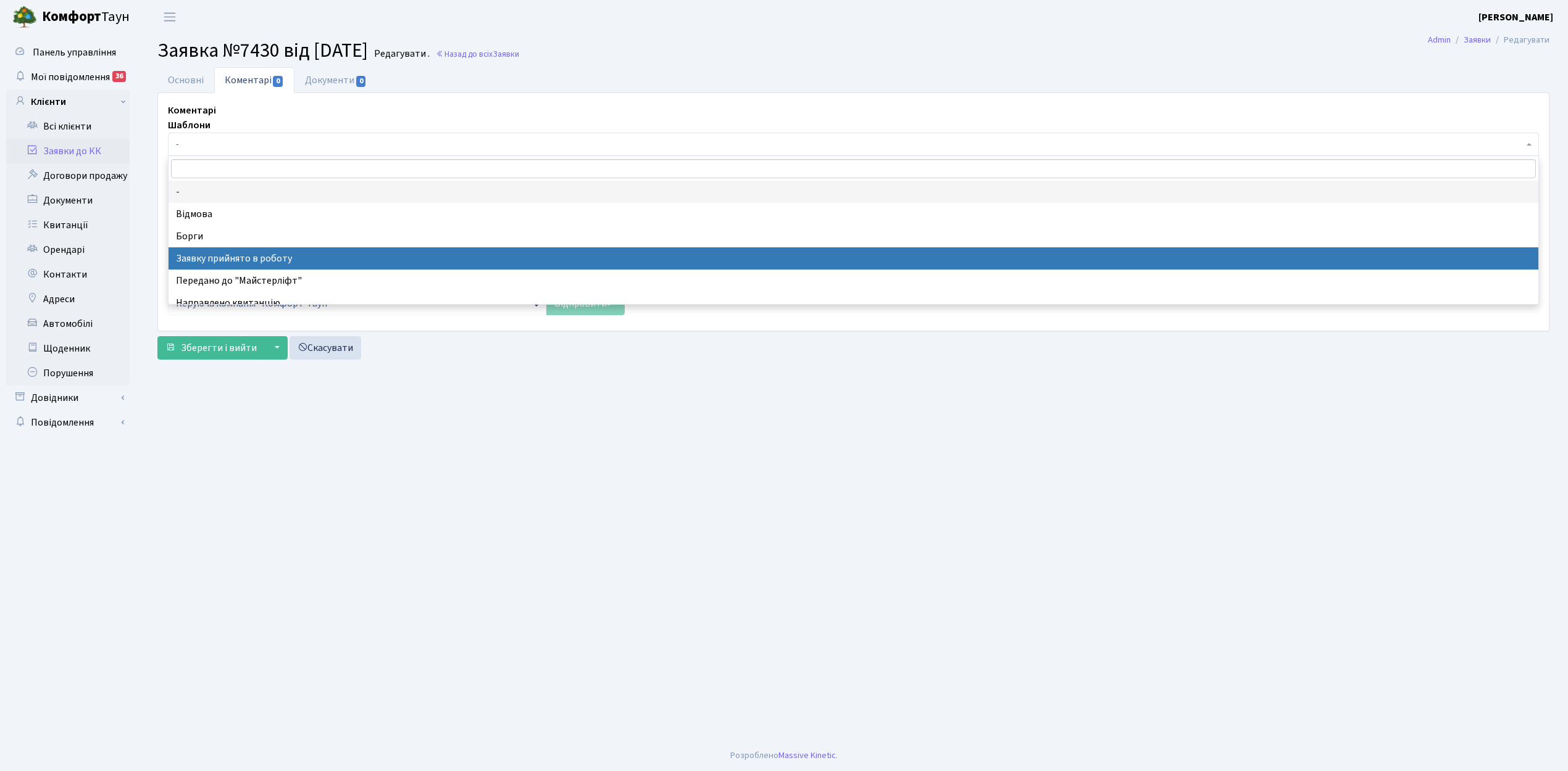
select select "7"
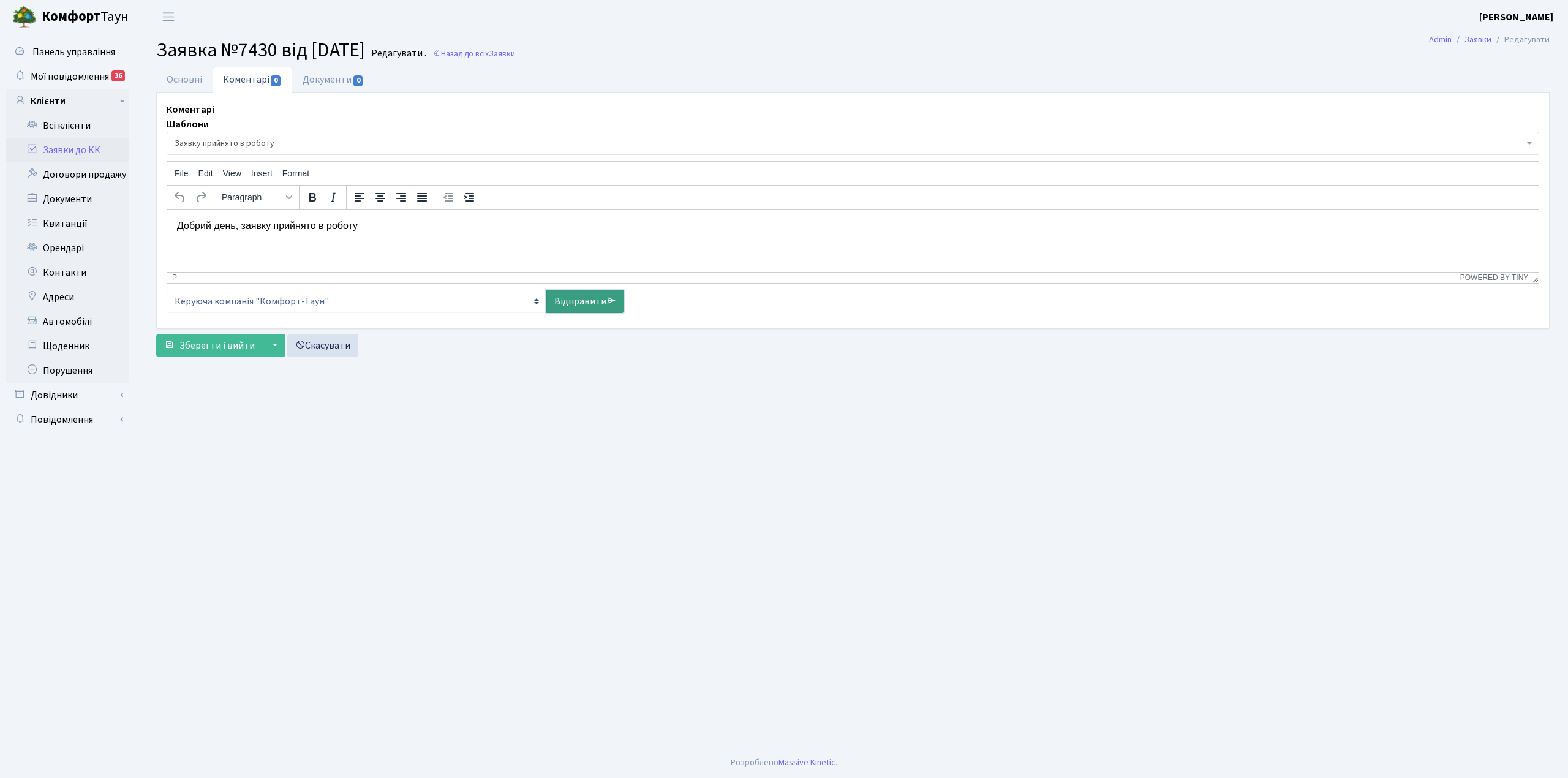
click at [574, 302] on link "Відправити" at bounding box center [584, 301] width 78 height 23
select select
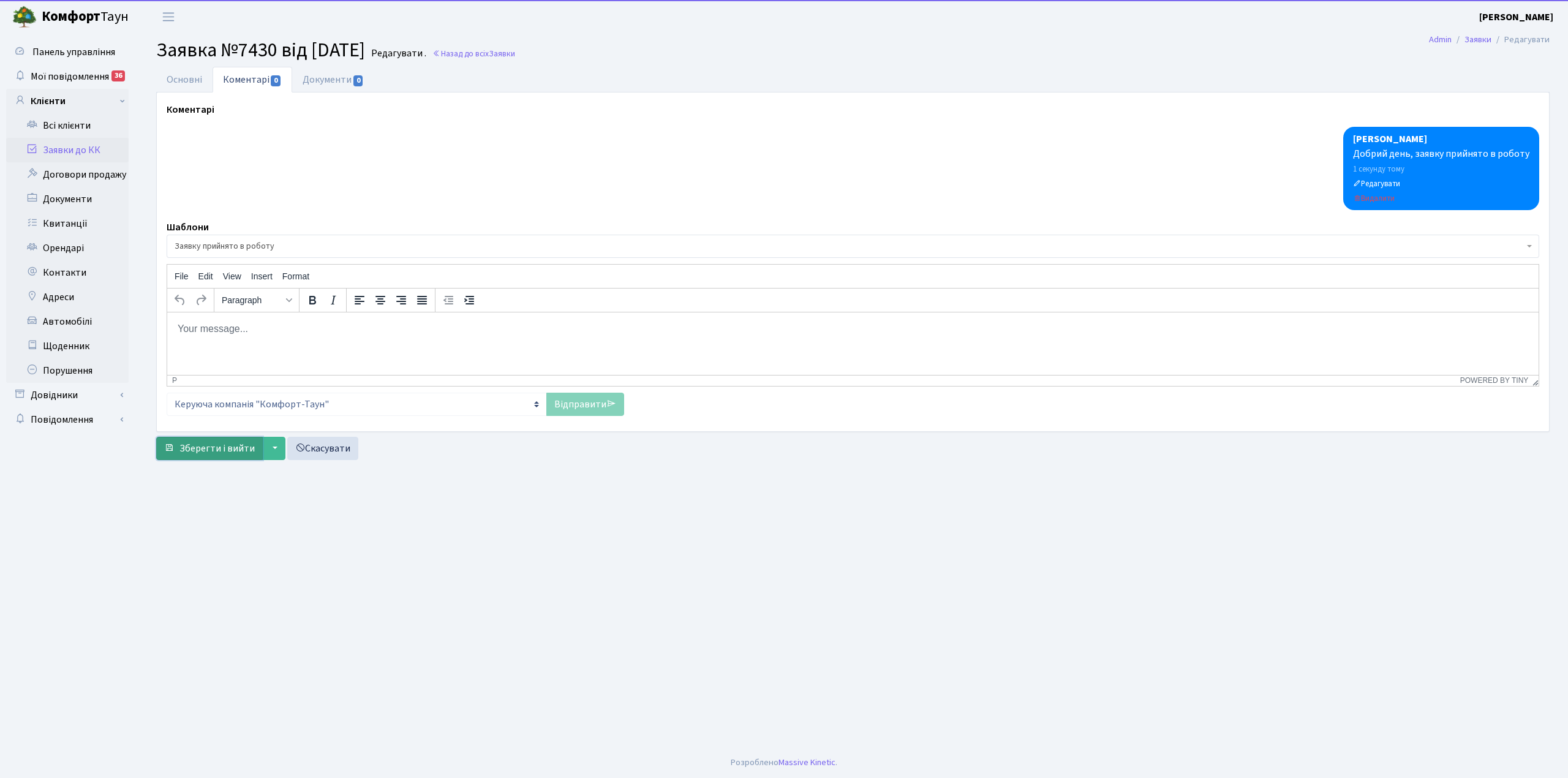
click at [219, 452] on span "Зберегти і вийти" at bounding box center [217, 449] width 75 height 13
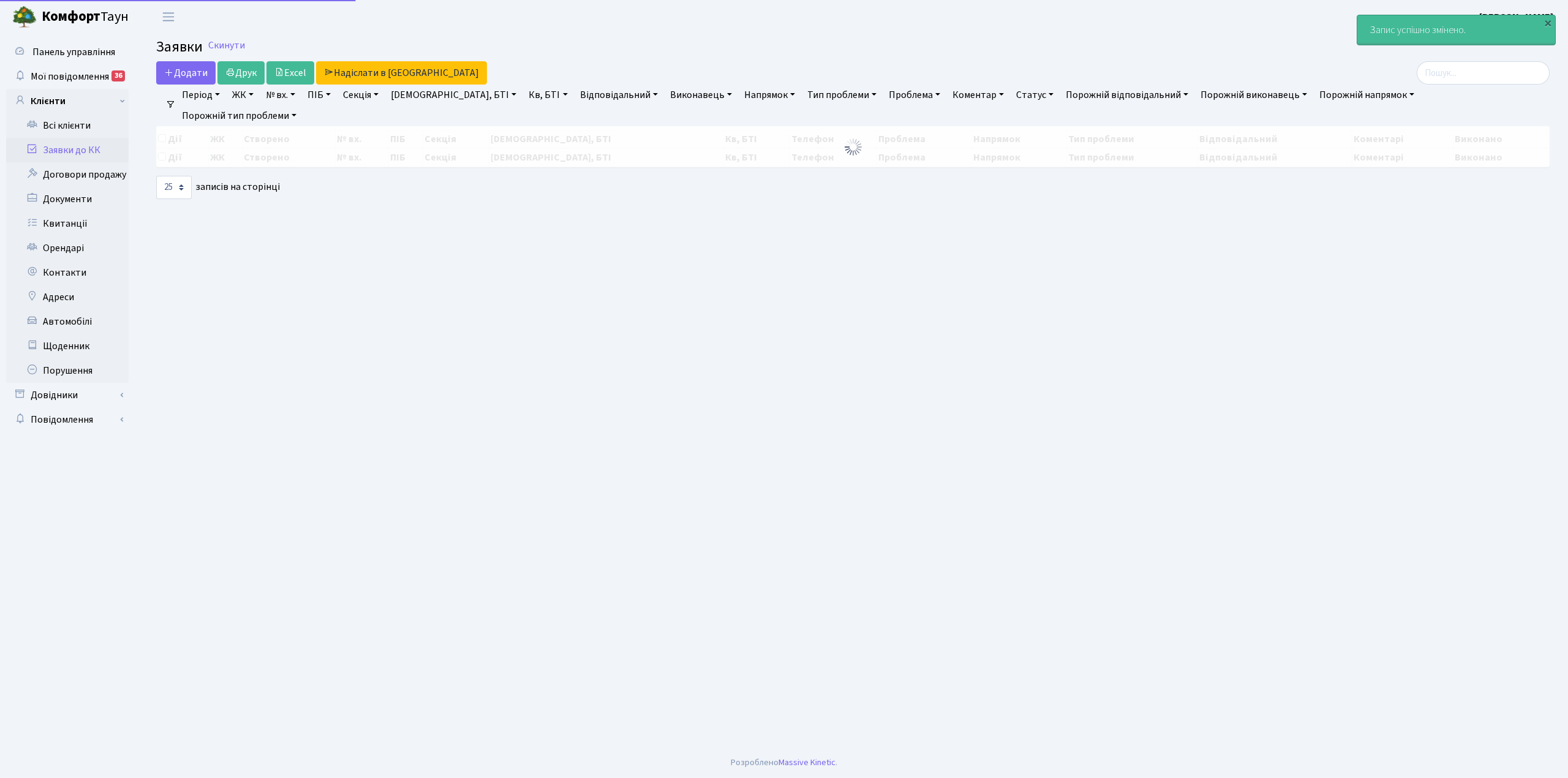
select select "25"
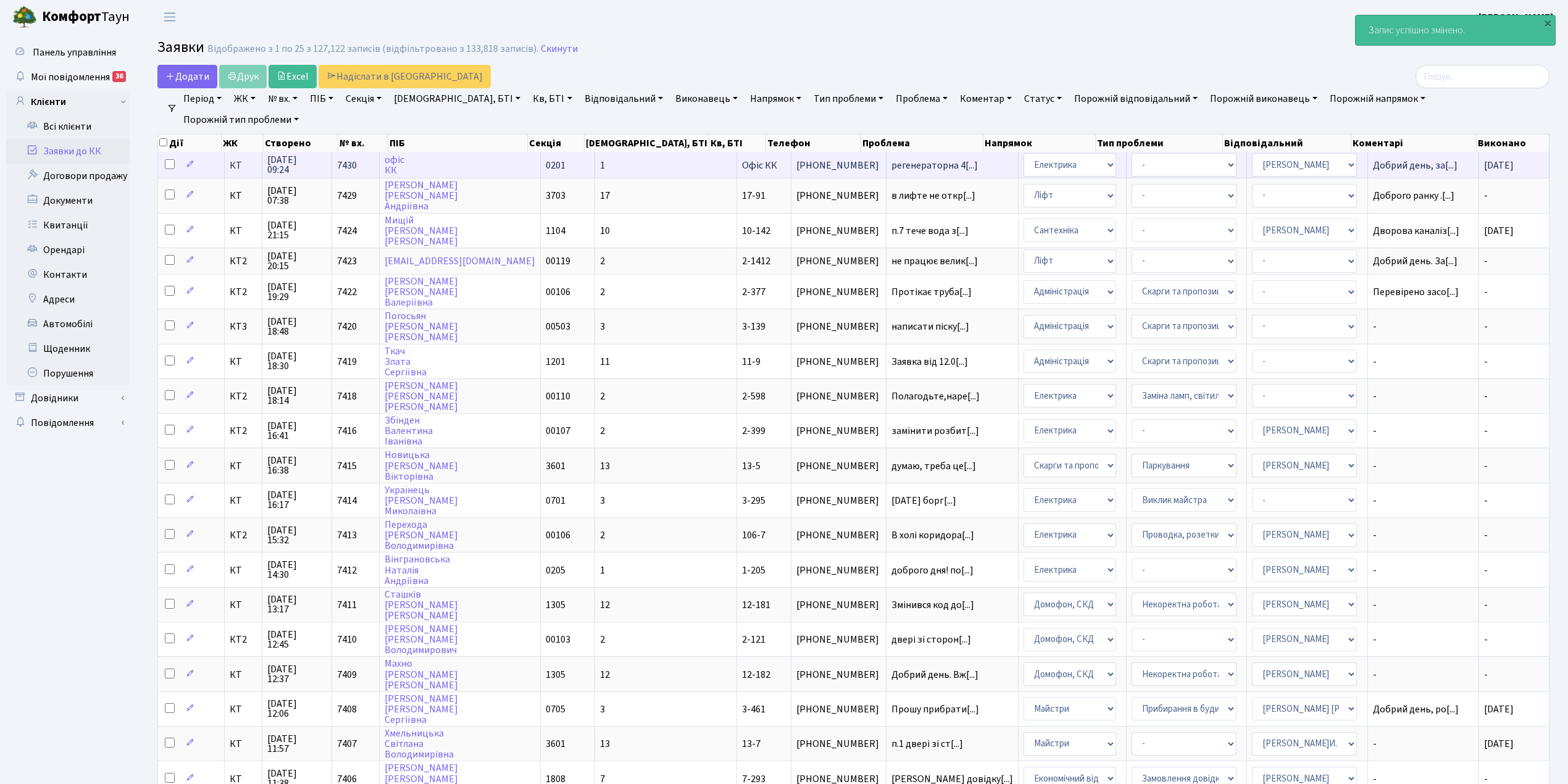
click at [929, 166] on span "регенераторна 4[...]" at bounding box center [952, 166] width 122 height 10
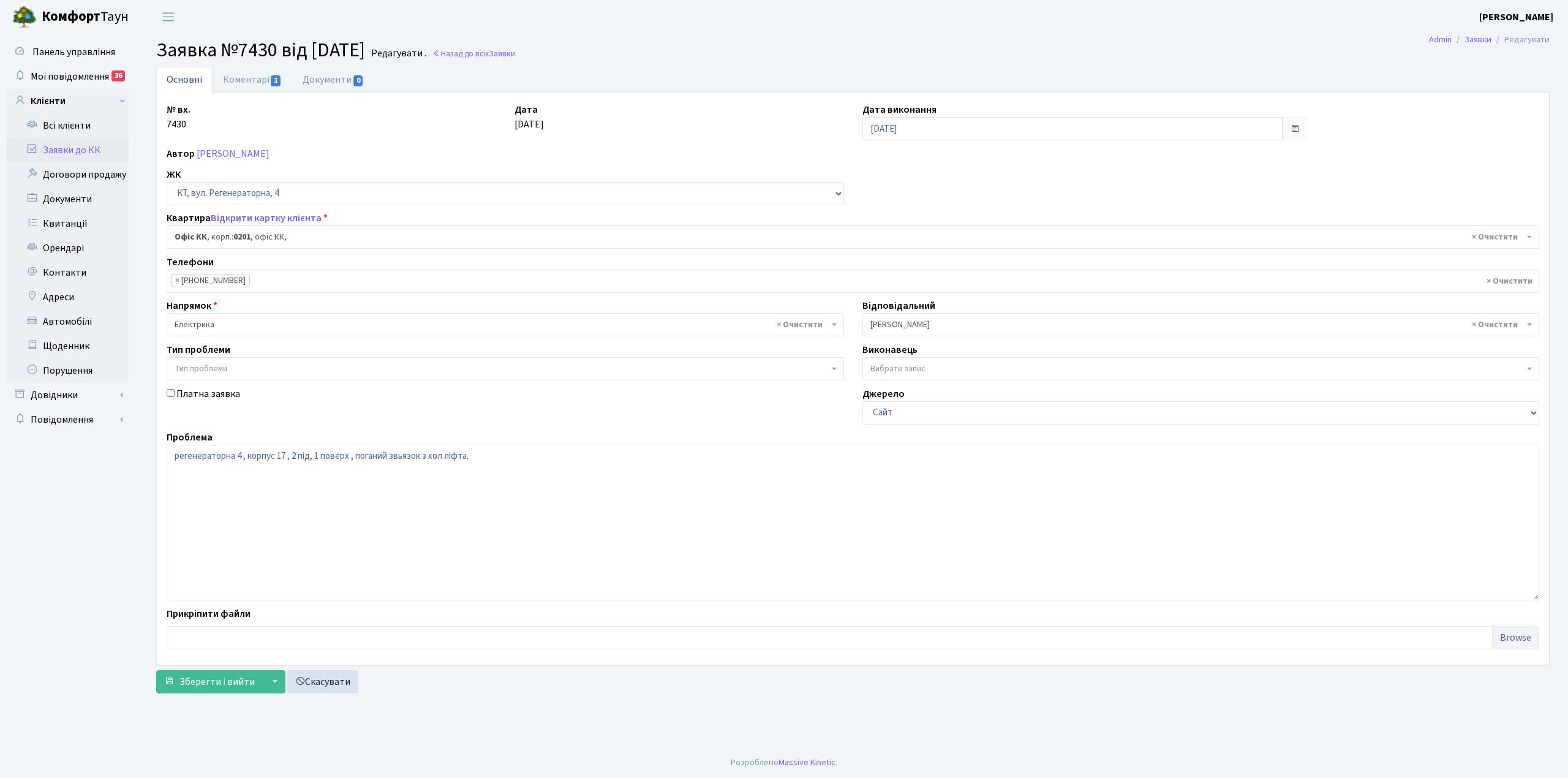
select select "4"
click at [228, 79] on link "Коментарі 1" at bounding box center [252, 79] width 79 height 25
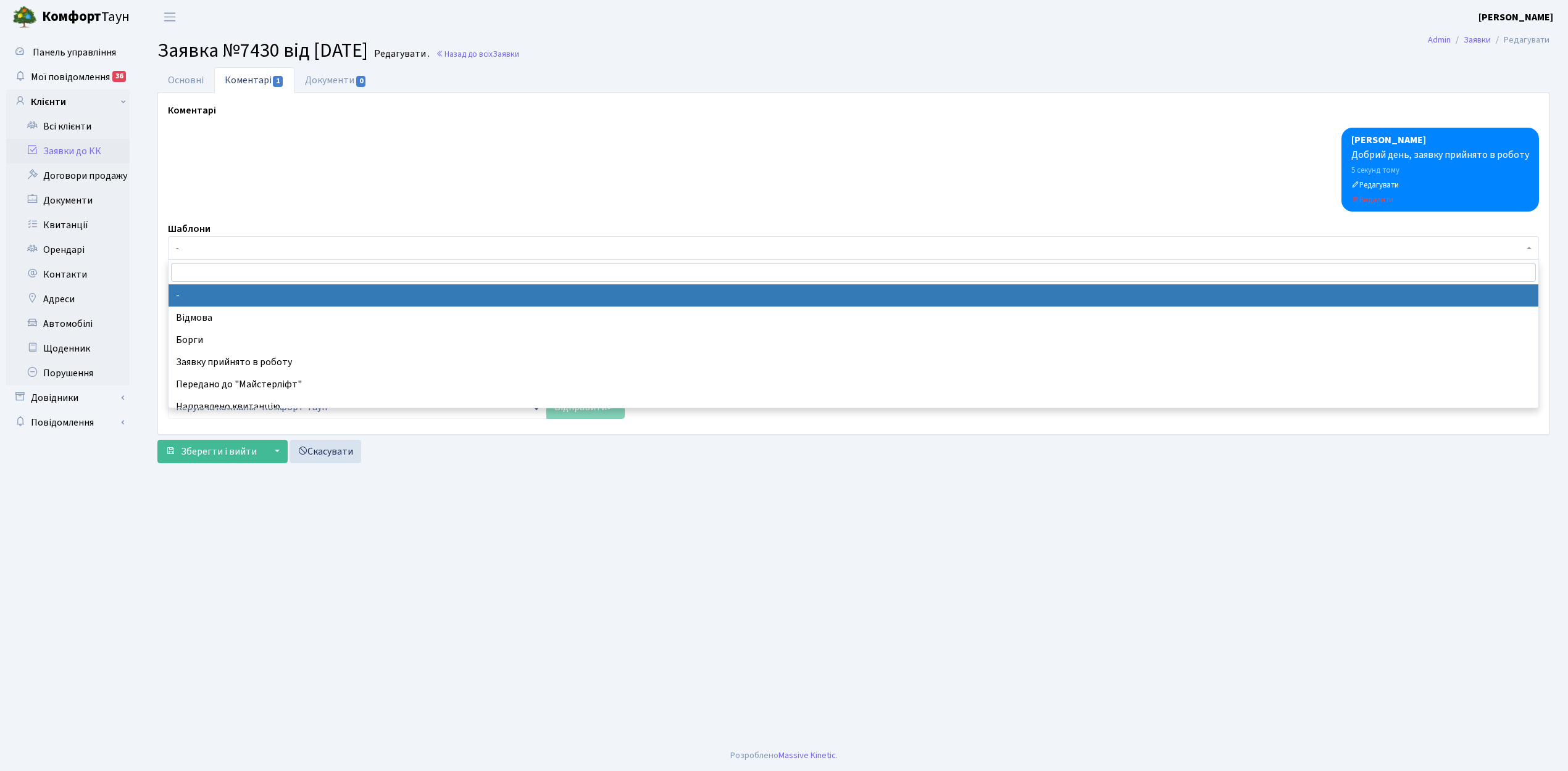
click at [200, 248] on span "-" at bounding box center [850, 248] width 1348 height 13
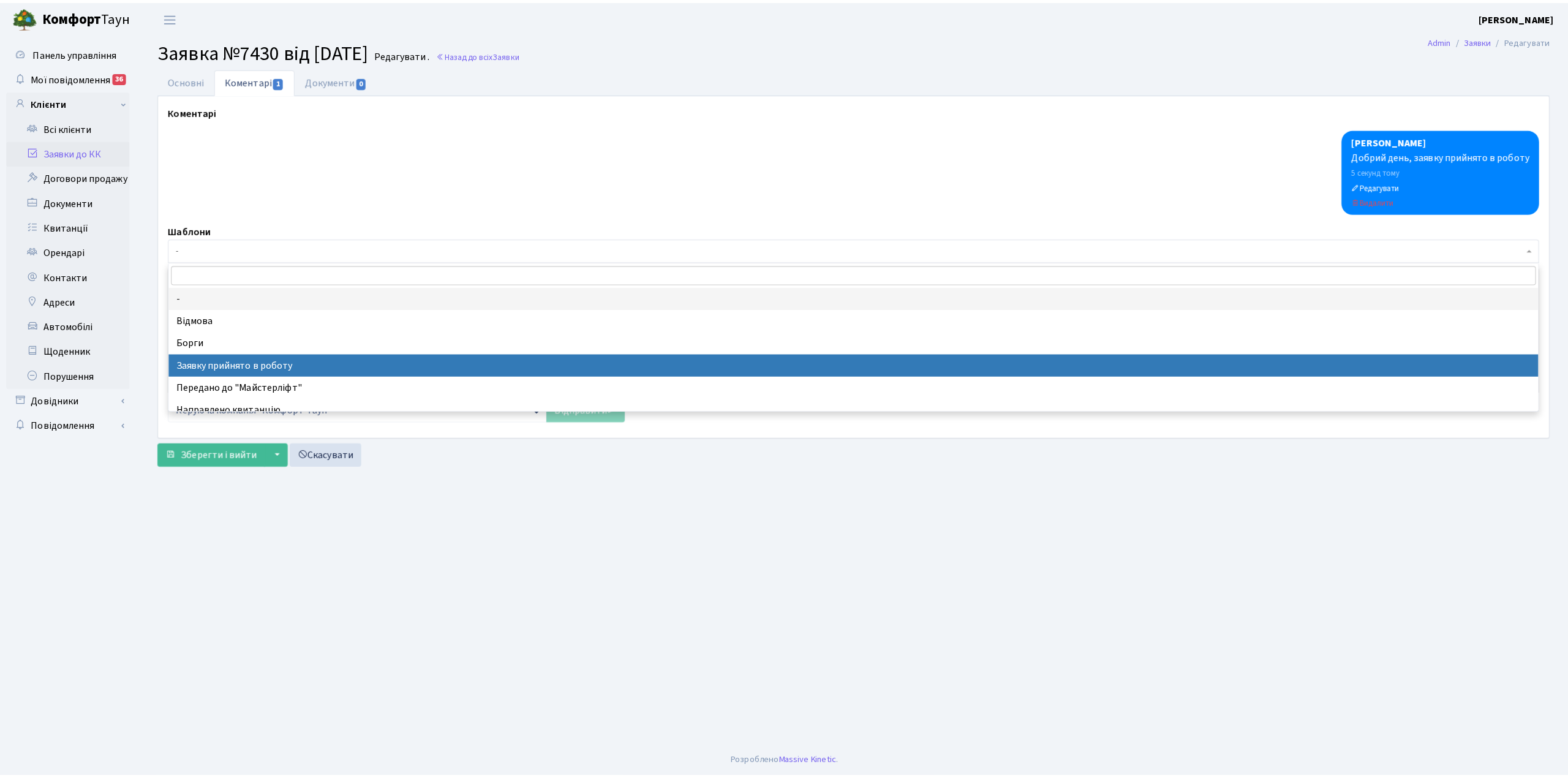
scroll to position [82, 0]
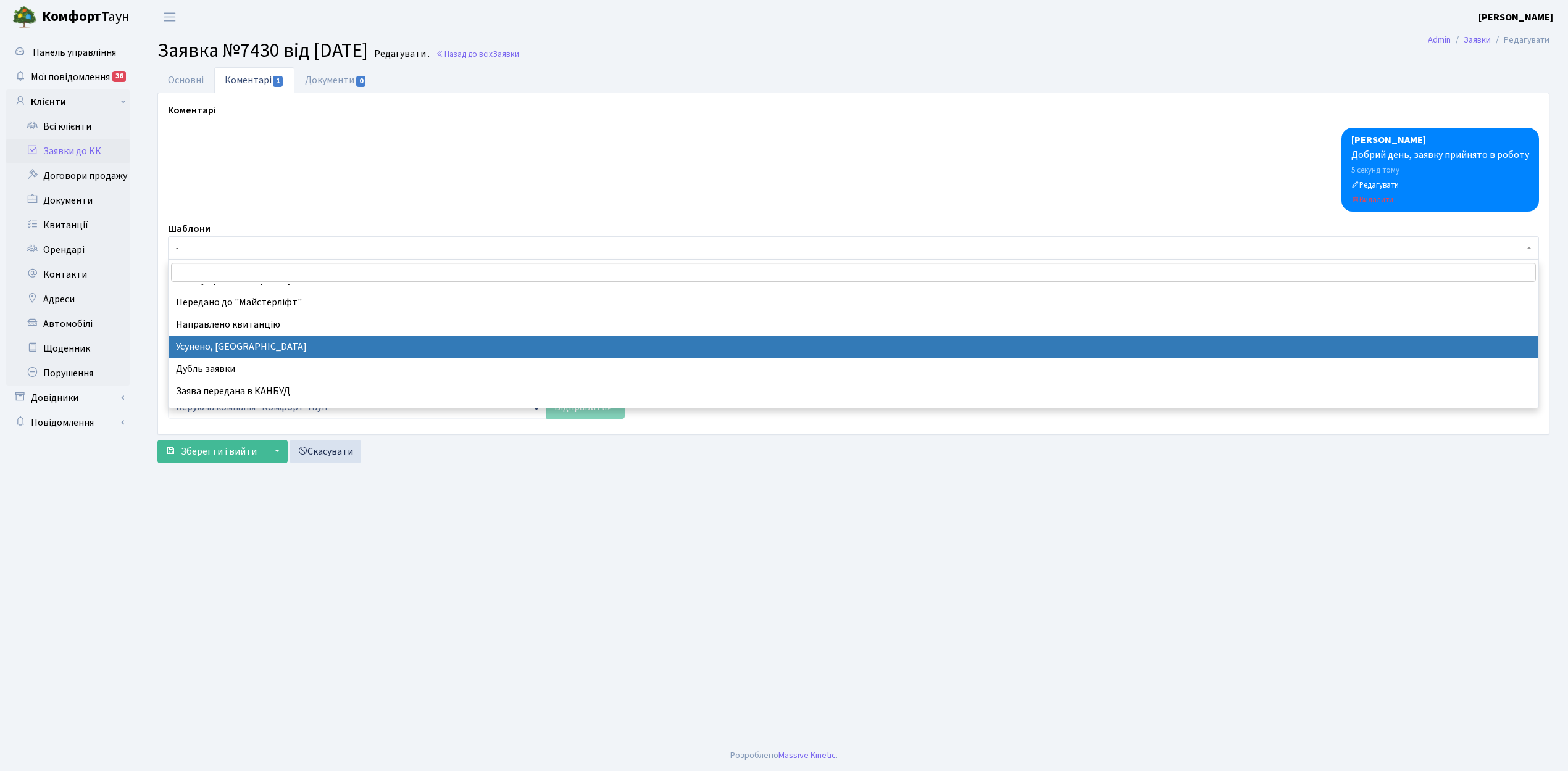
select select "15"
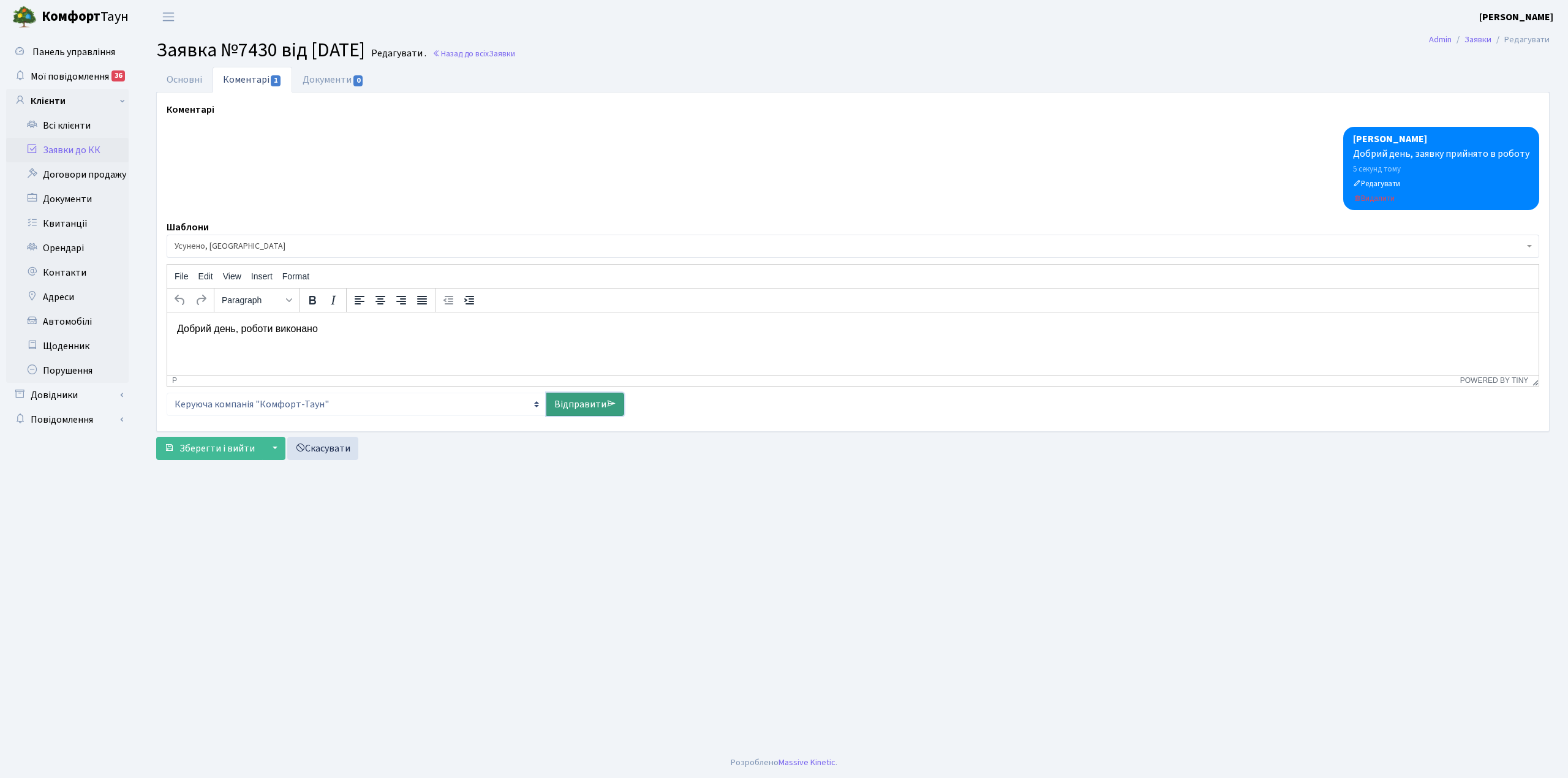
click at [584, 408] on link "Відправити" at bounding box center [584, 404] width 78 height 23
select select
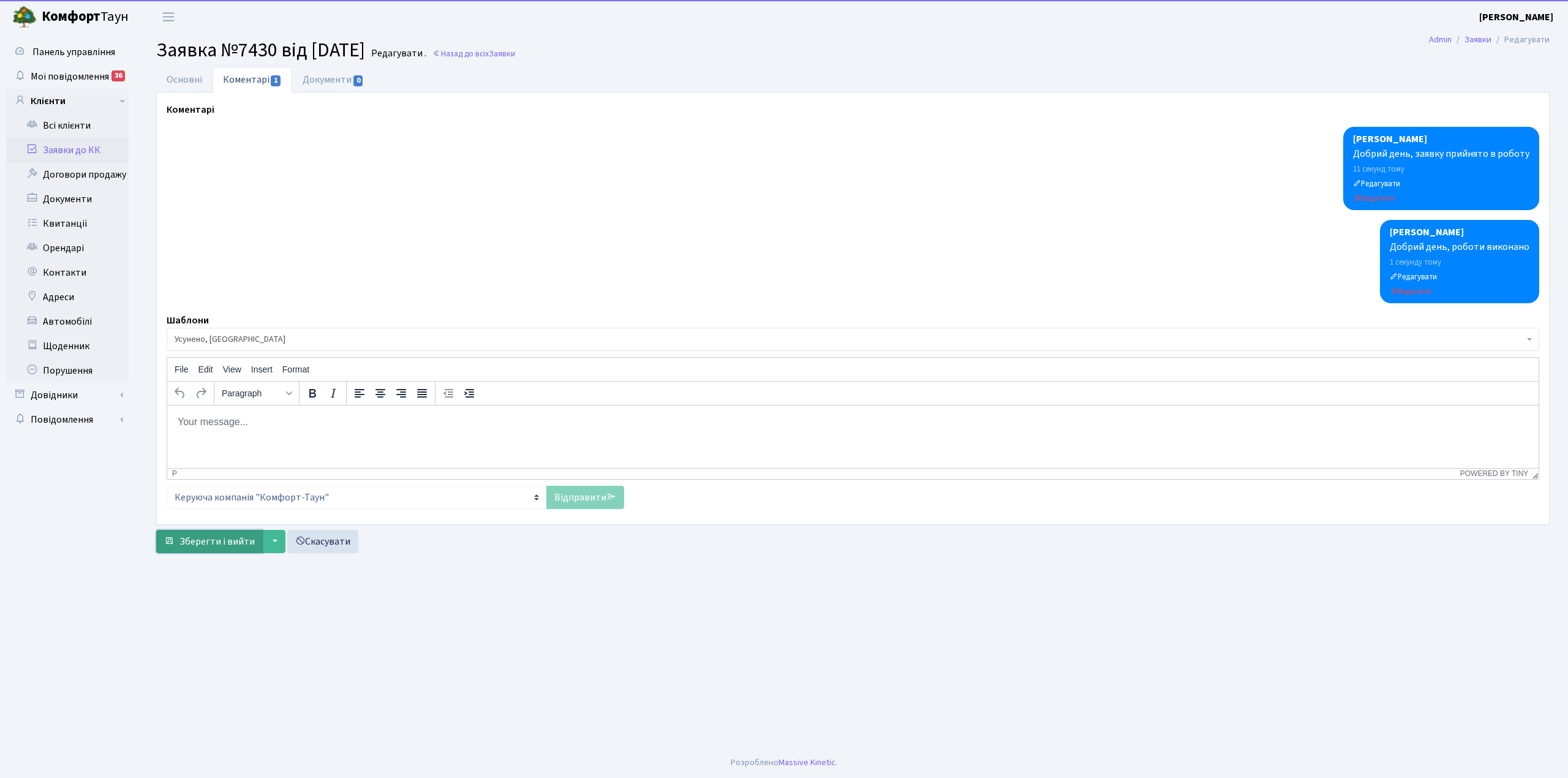
click at [211, 548] on span "Зберегти і вийти" at bounding box center [217, 541] width 75 height 13
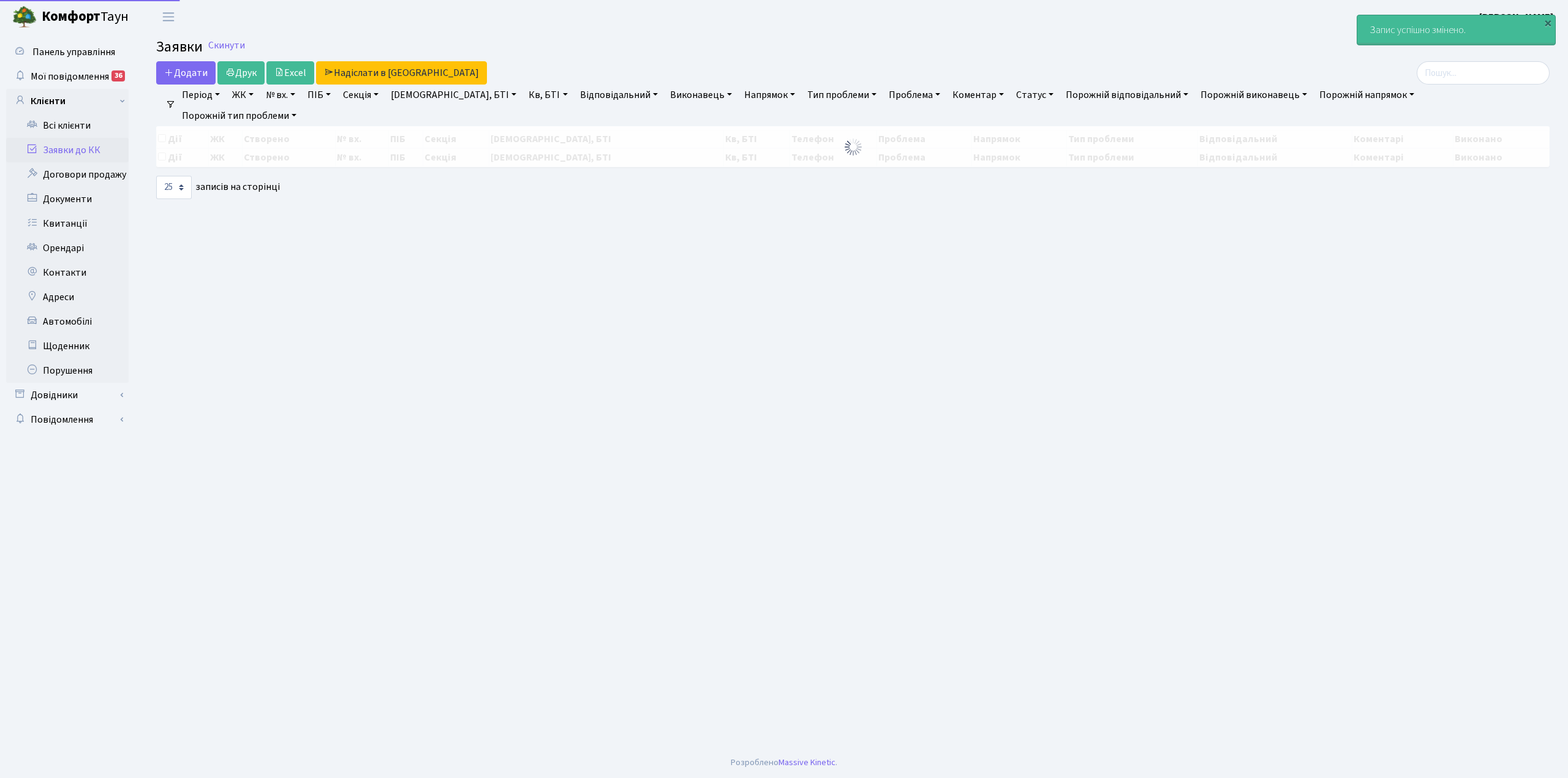
select select "25"
